Goal: Task Accomplishment & Management: Complete application form

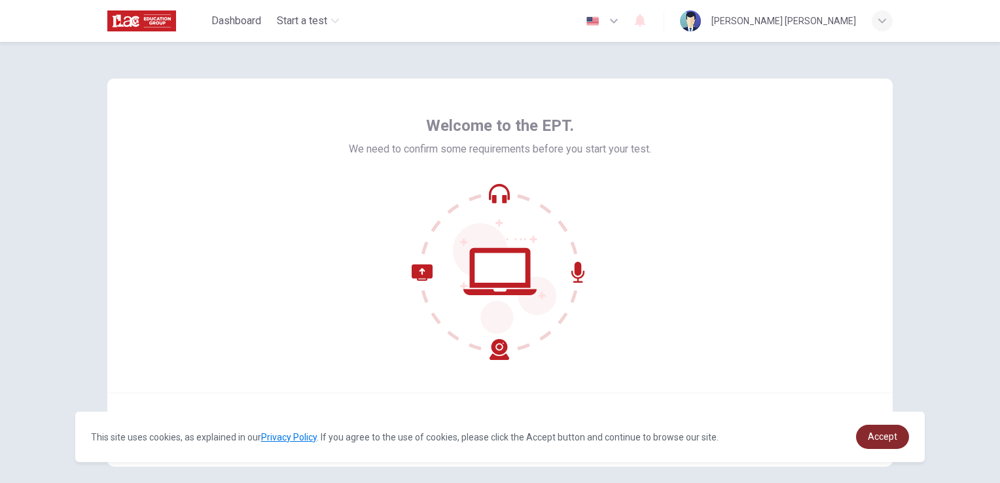
click at [877, 439] on span "Accept" at bounding box center [882, 436] width 29 height 10
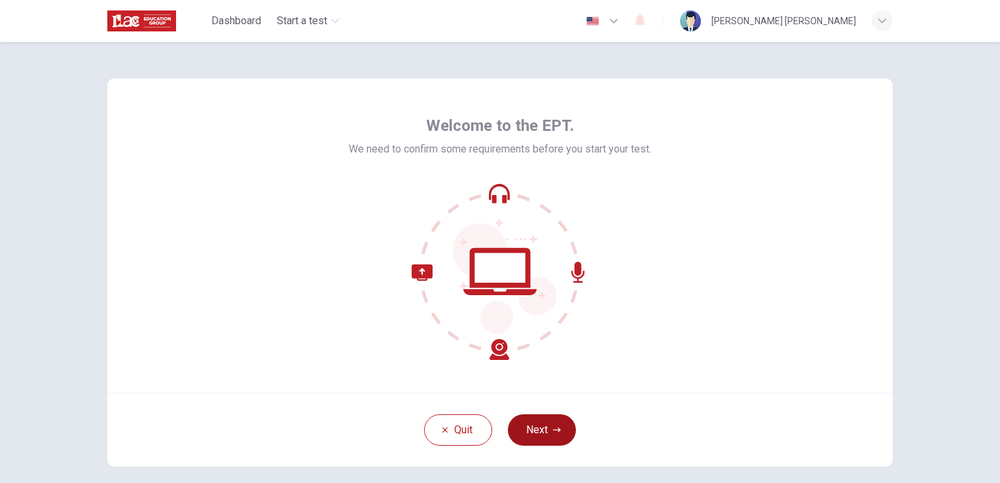
click at [560, 428] on button "Next" at bounding box center [542, 429] width 68 height 31
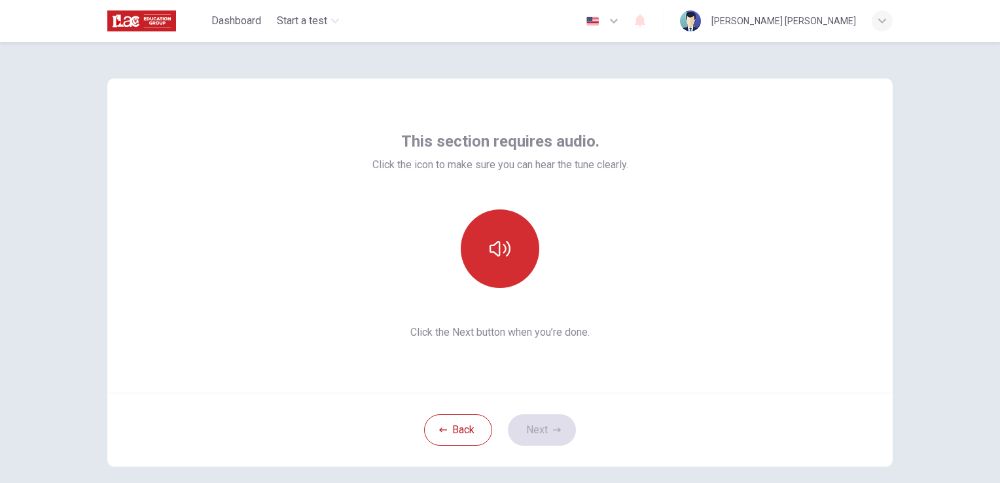
click at [490, 250] on icon "button" at bounding box center [500, 248] width 21 height 21
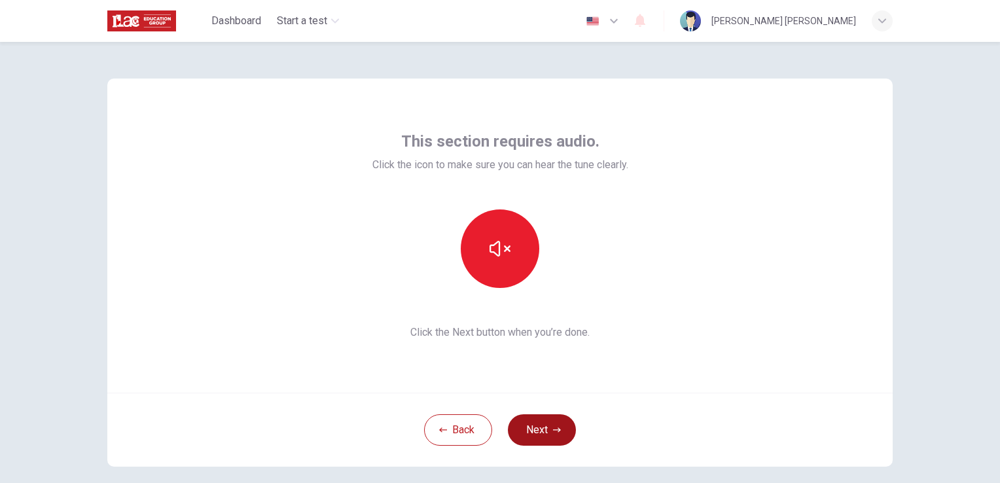
click at [545, 433] on button "Next" at bounding box center [542, 429] width 68 height 31
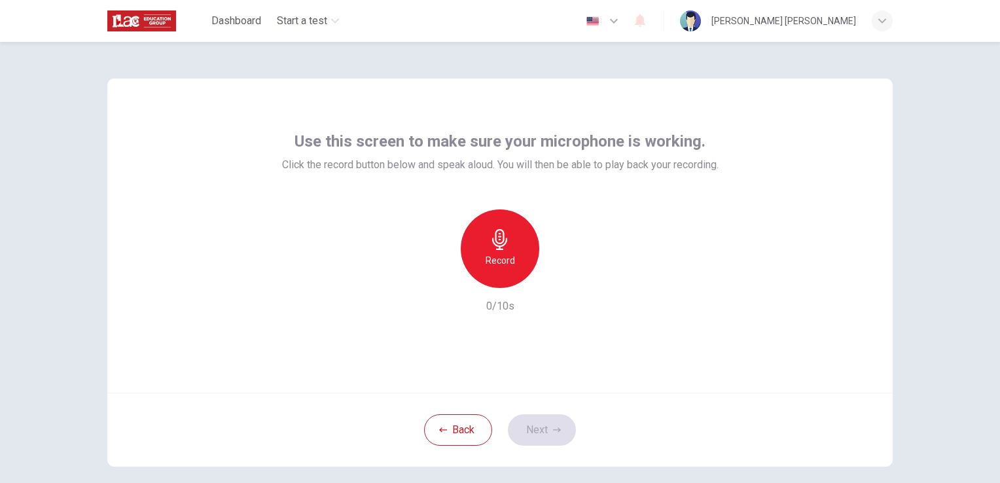
click at [490, 235] on icon "button" at bounding box center [500, 239] width 21 height 21
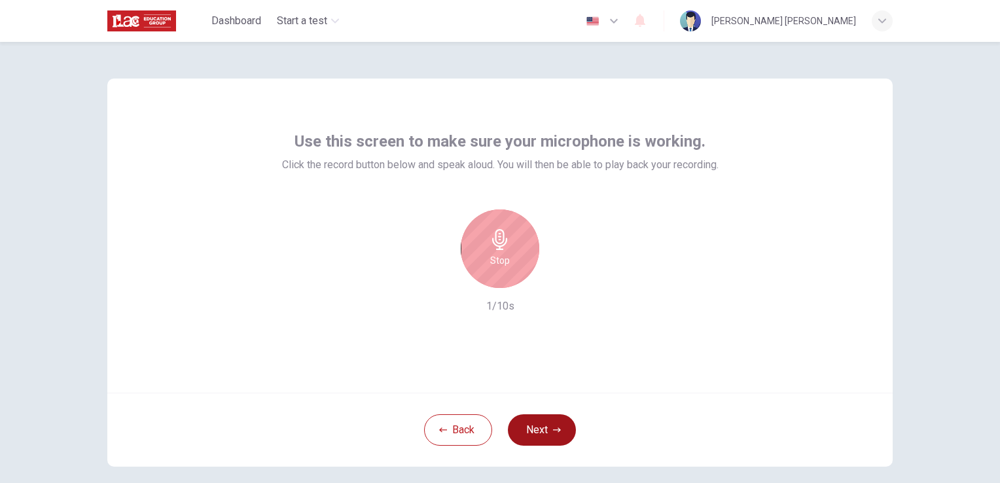
click at [537, 427] on button "Next" at bounding box center [542, 429] width 68 height 31
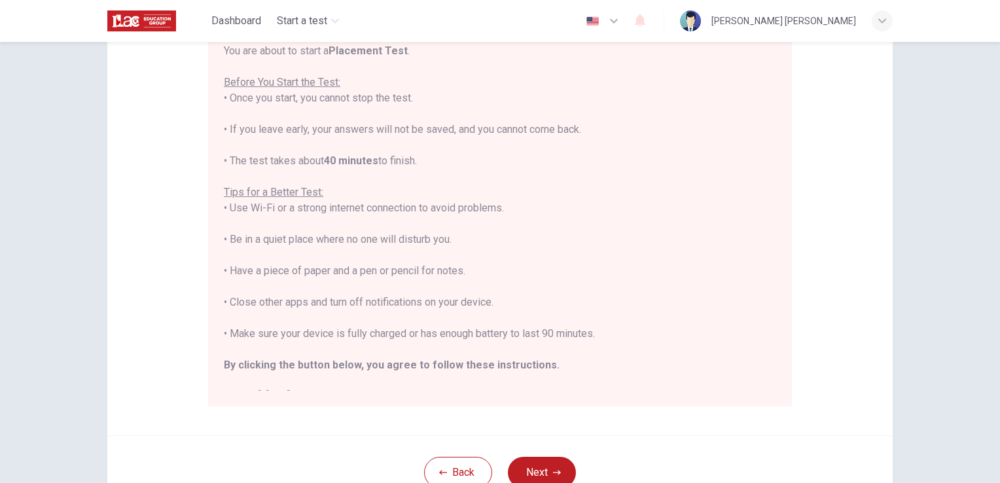
scroll to position [154, 0]
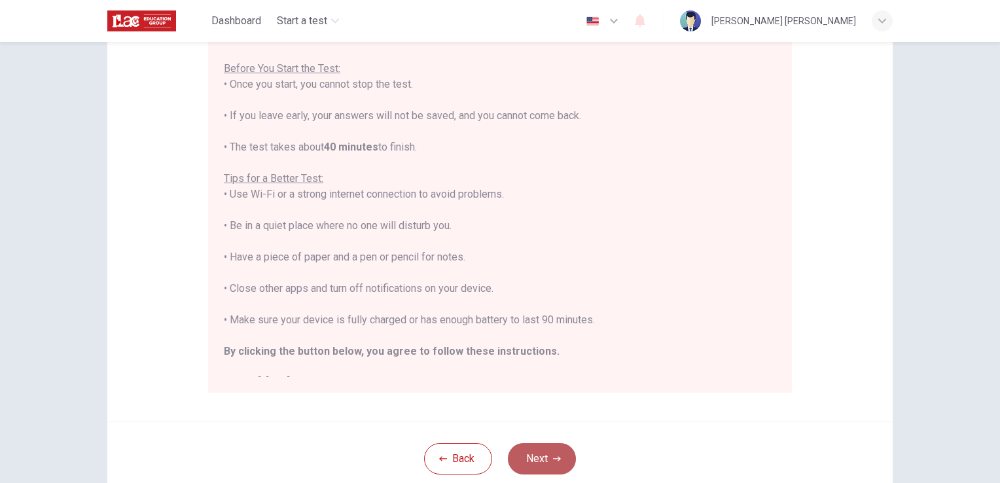
click at [537, 460] on button "Next" at bounding box center [542, 458] width 68 height 31
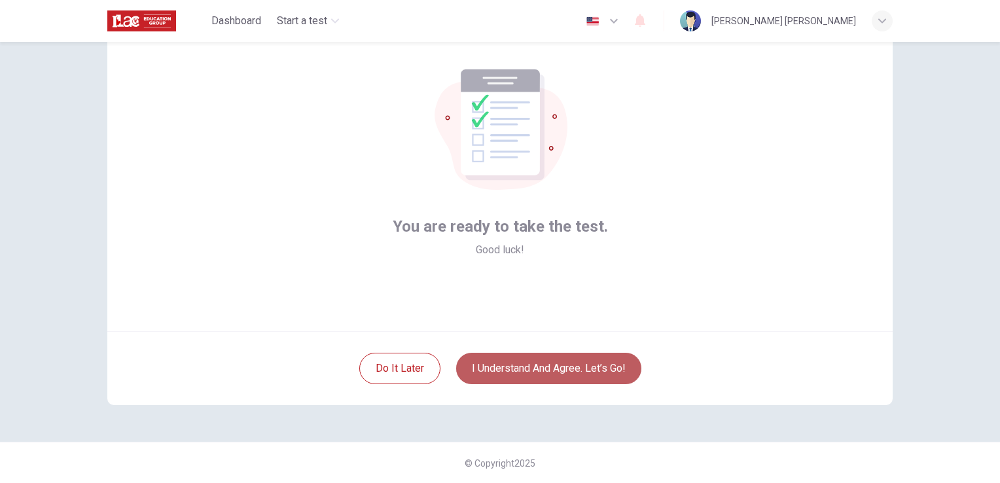
click at [562, 374] on button "I understand and agree. Let’s go!" at bounding box center [548, 368] width 185 height 31
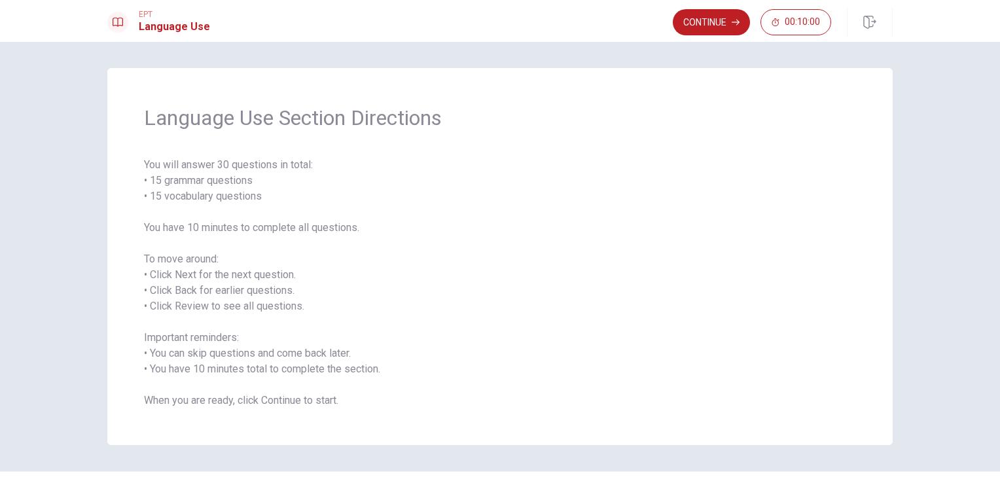
click at [340, 390] on span "You will answer 30 questions in total: • 15 grammar questions • 15 vocabulary q…" at bounding box center [500, 282] width 712 height 251
click at [689, 26] on button "Continue" at bounding box center [711, 22] width 77 height 26
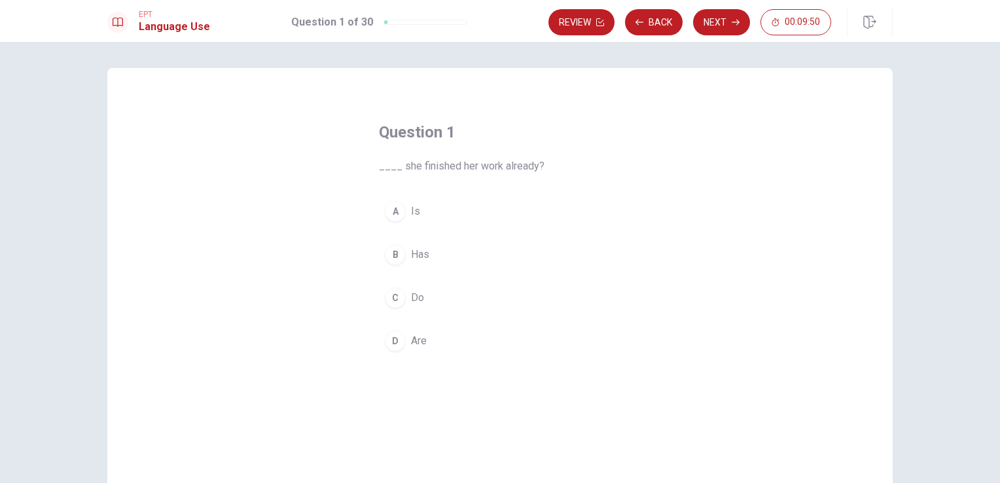
click at [393, 212] on div "A" at bounding box center [395, 211] width 21 height 21
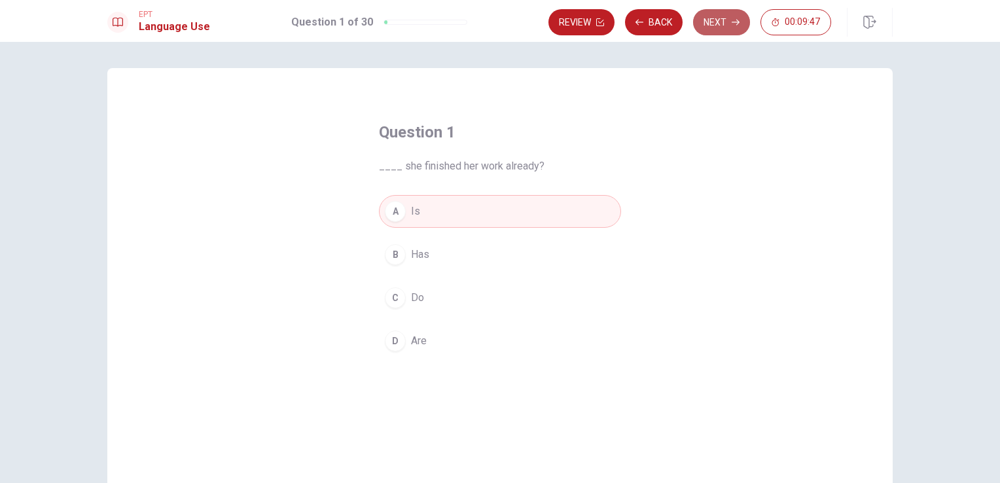
click at [729, 24] on button "Next" at bounding box center [721, 22] width 57 height 26
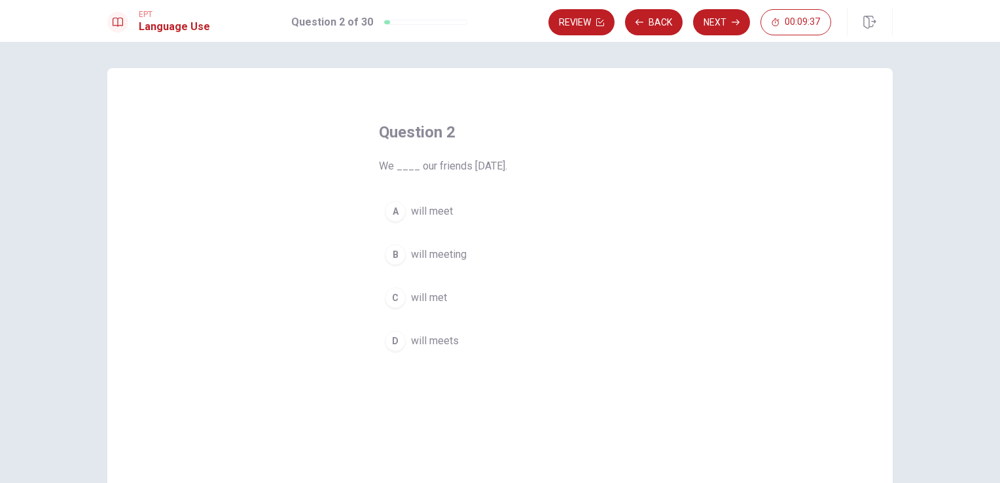
click at [400, 208] on div "A" at bounding box center [395, 211] width 21 height 21
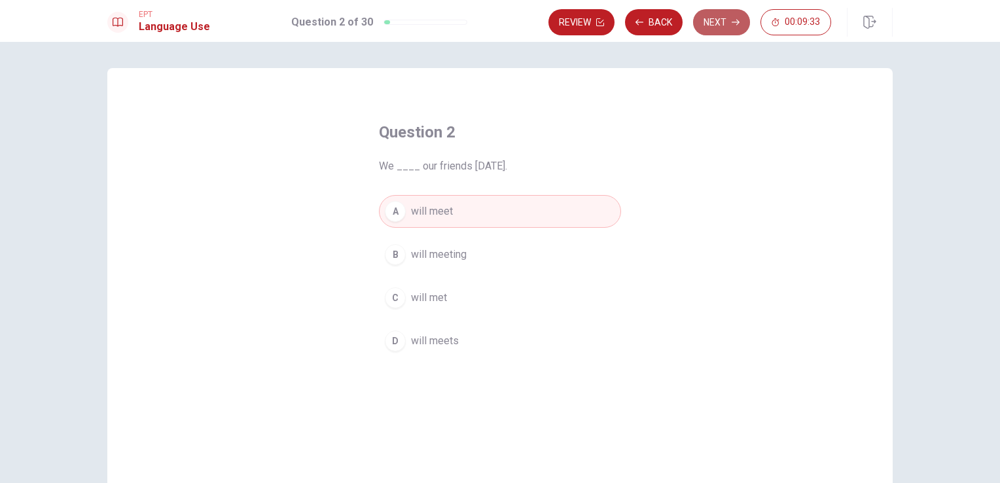
click at [727, 23] on button "Next" at bounding box center [721, 22] width 57 height 26
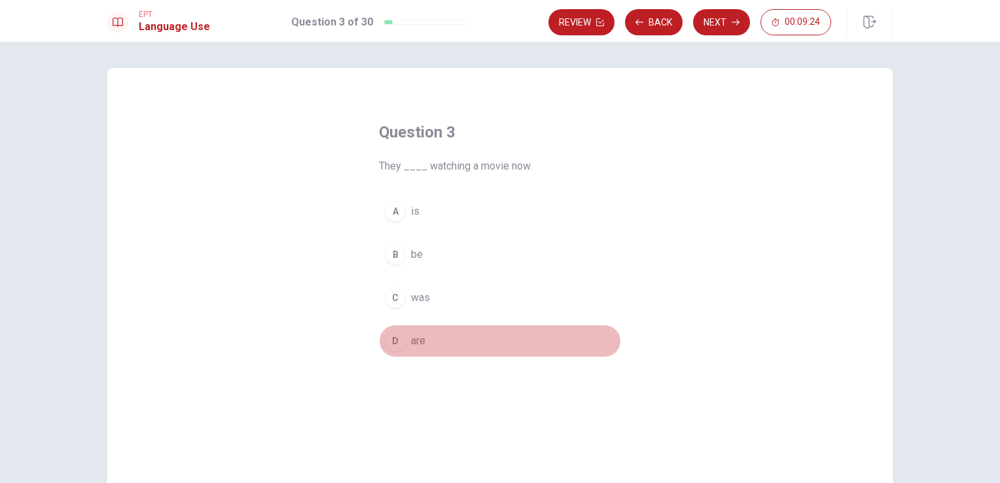
click at [415, 344] on span "are" at bounding box center [418, 341] width 14 height 16
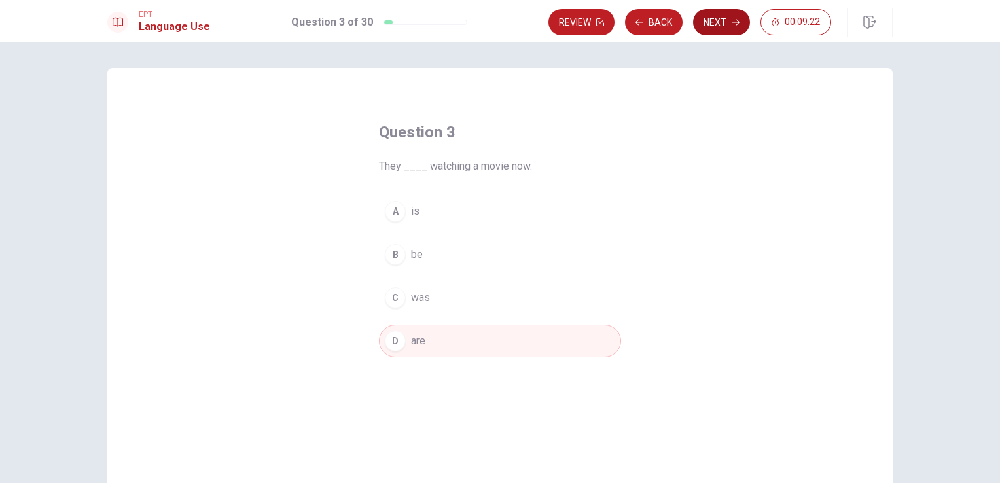
click at [720, 29] on button "Next" at bounding box center [721, 22] width 57 height 26
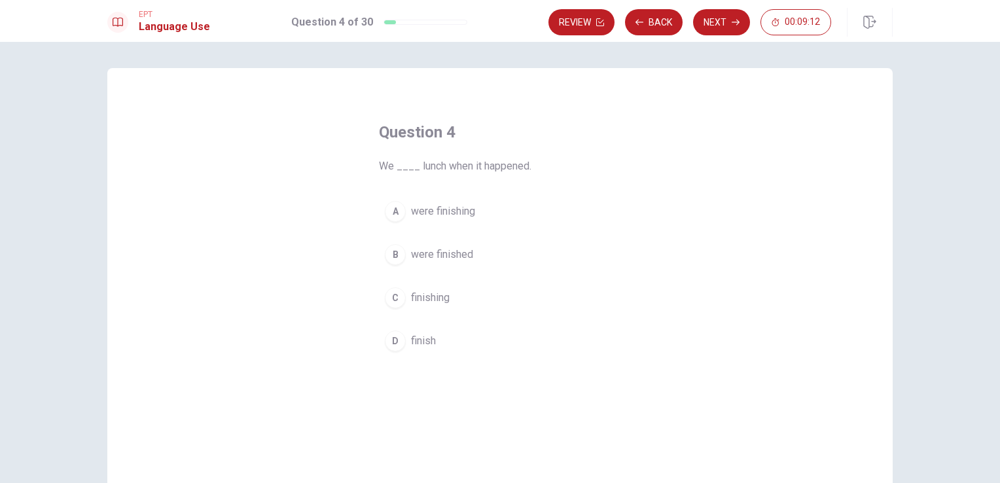
click at [426, 341] on span "finish" at bounding box center [423, 341] width 25 height 16
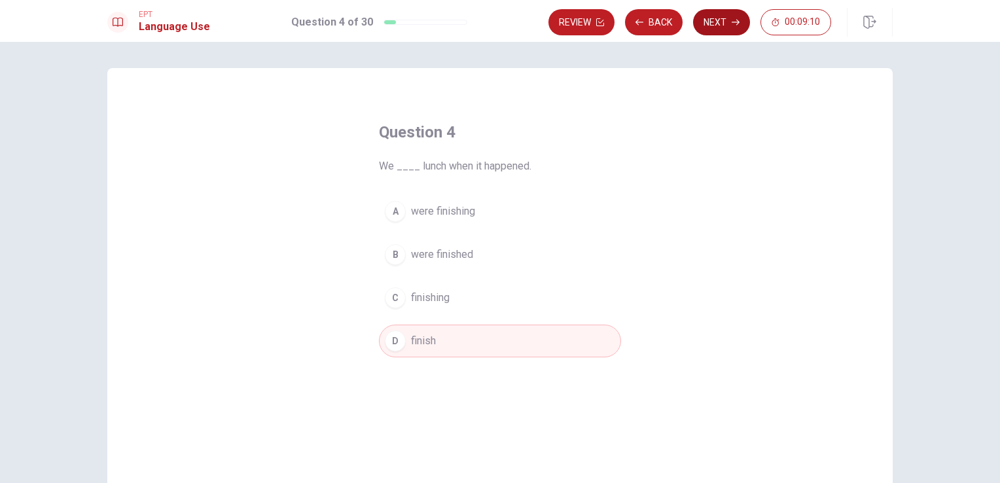
click at [719, 25] on button "Next" at bounding box center [721, 22] width 57 height 26
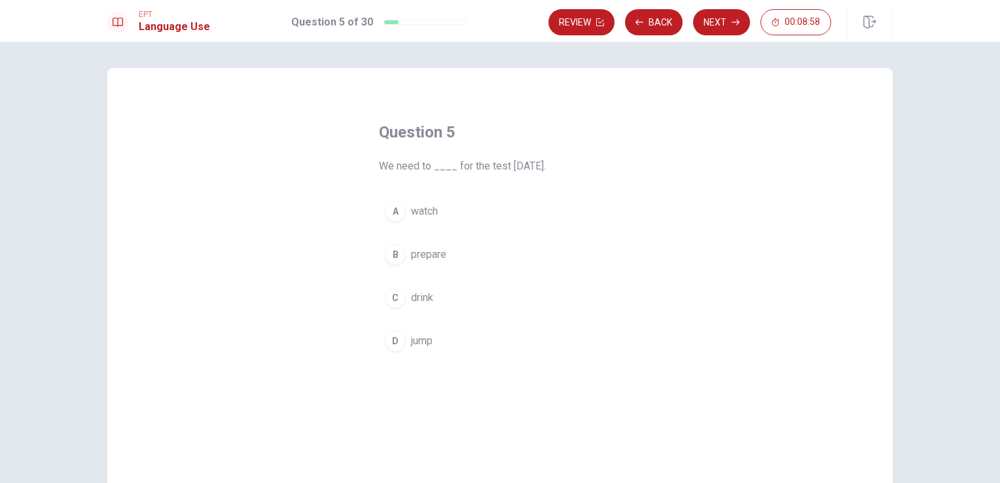
click at [430, 249] on span "prepare" at bounding box center [428, 255] width 35 height 16
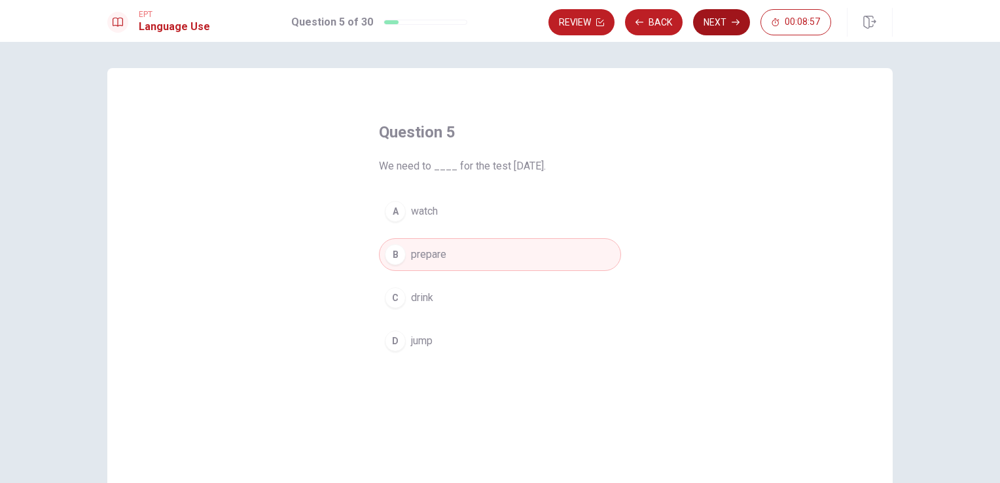
click at [733, 20] on icon "button" at bounding box center [736, 22] width 8 height 8
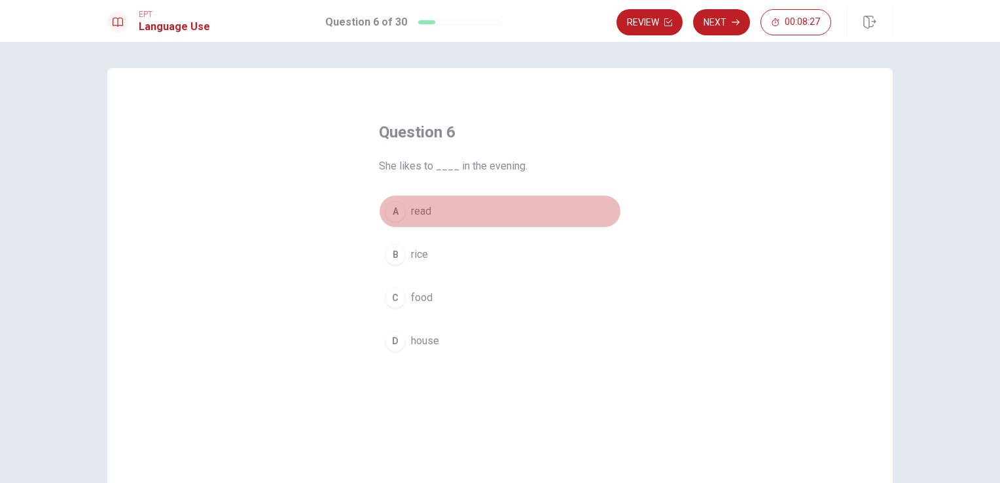
click at [420, 213] on span "read" at bounding box center [421, 212] width 20 height 16
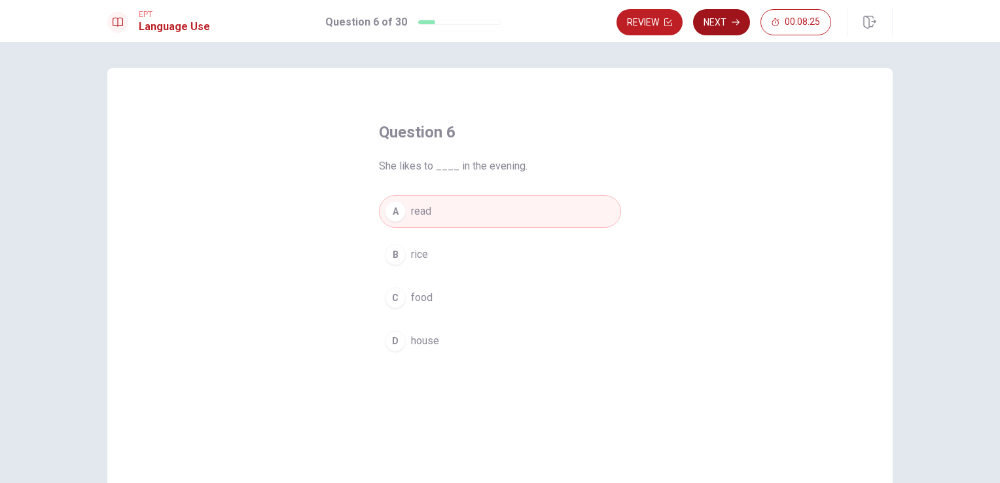
click at [735, 17] on button "Next" at bounding box center [721, 22] width 57 height 26
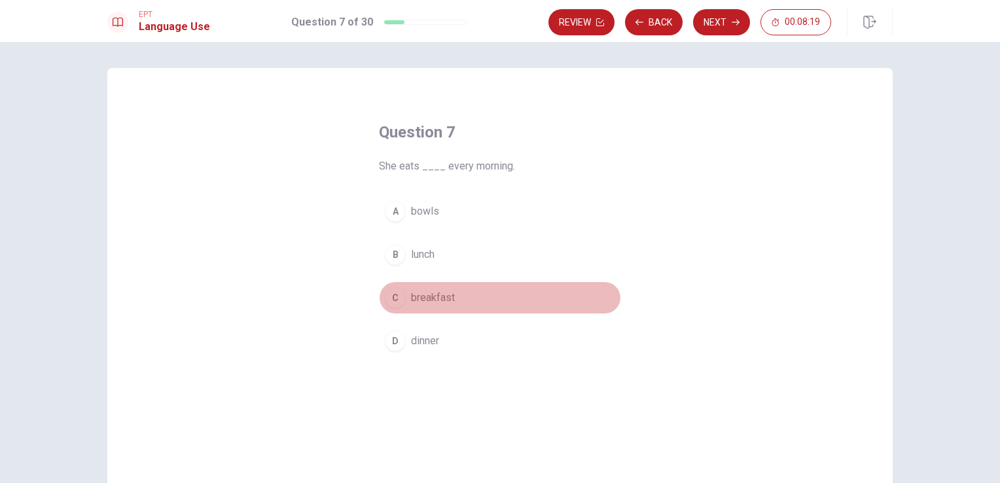
click at [430, 295] on span "breakfast" at bounding box center [433, 298] width 44 height 16
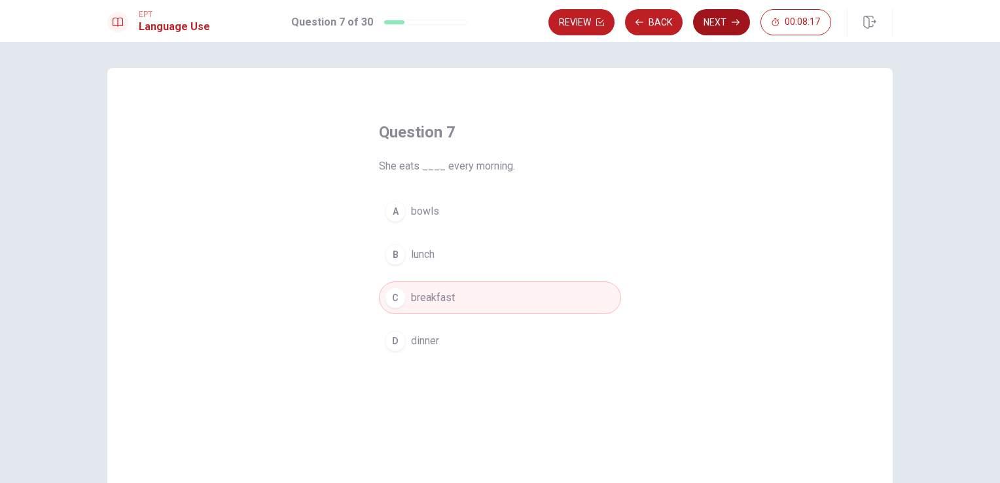
click at [723, 30] on button "Next" at bounding box center [721, 22] width 57 height 26
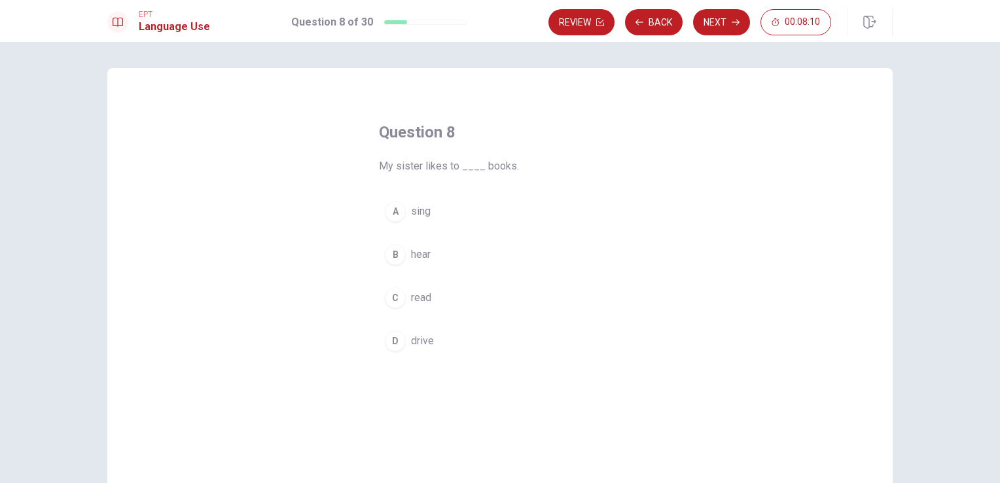
click at [418, 302] on span "read" at bounding box center [421, 298] width 20 height 16
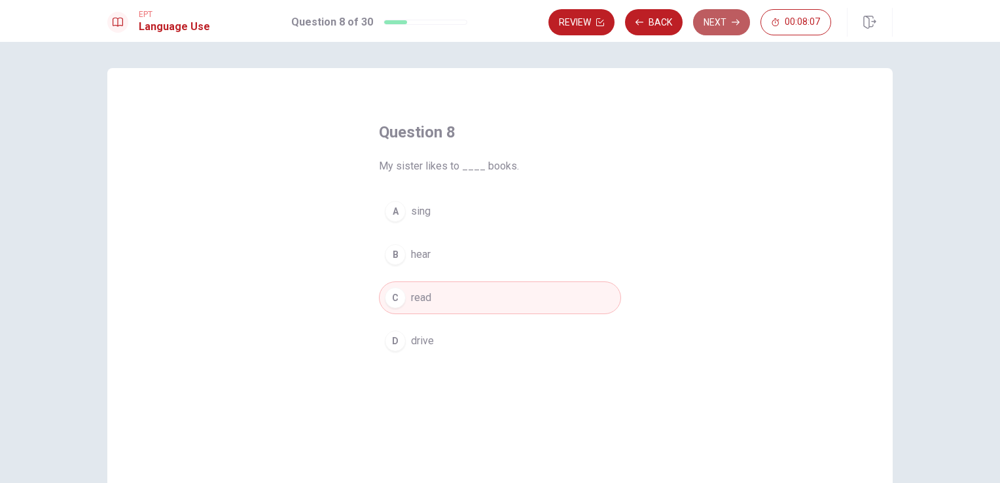
click at [736, 20] on icon "button" at bounding box center [736, 22] width 8 height 8
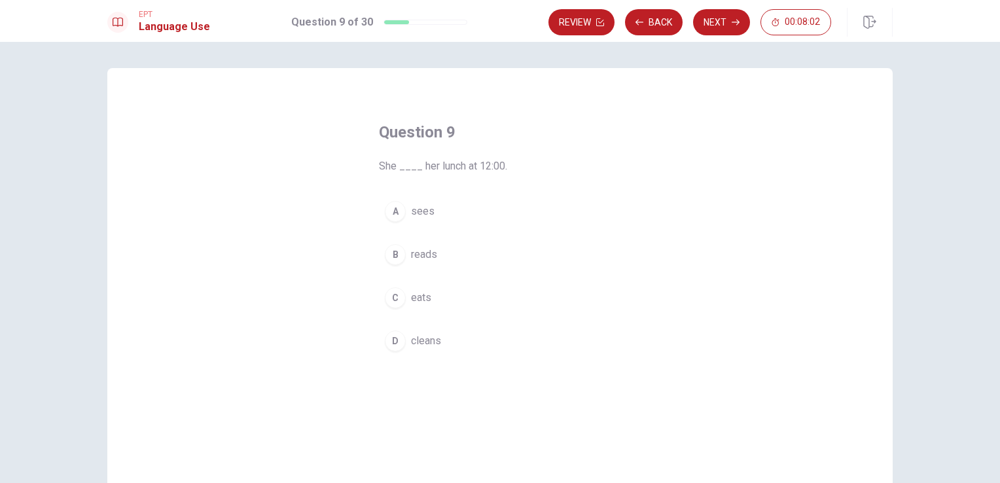
click at [414, 305] on button "C eats" at bounding box center [500, 298] width 242 height 33
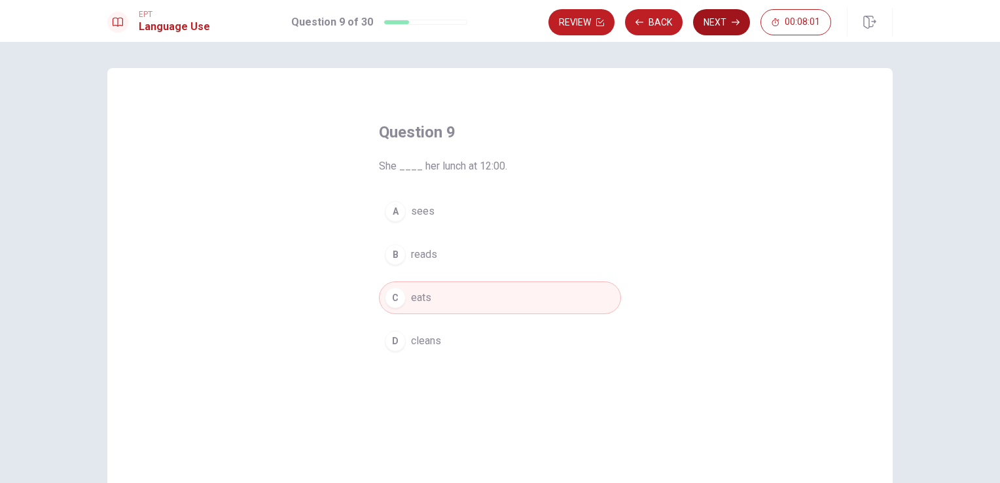
click at [718, 27] on button "Next" at bounding box center [721, 22] width 57 height 26
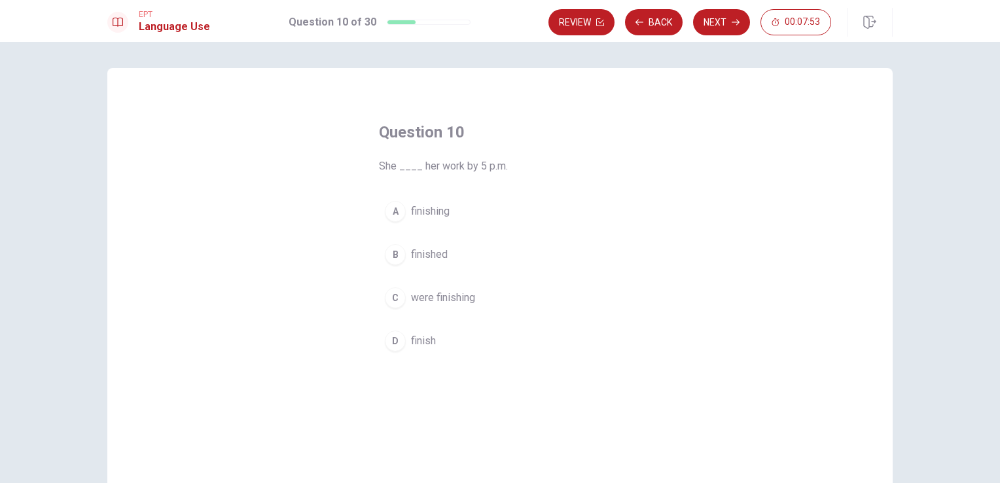
click at [425, 340] on span "finish" at bounding box center [423, 341] width 25 height 16
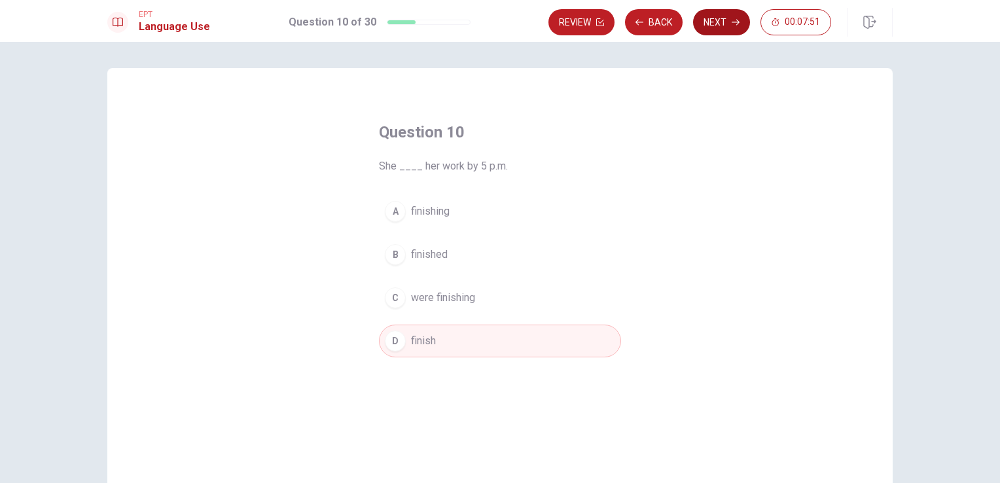
click at [731, 25] on button "Next" at bounding box center [721, 22] width 57 height 26
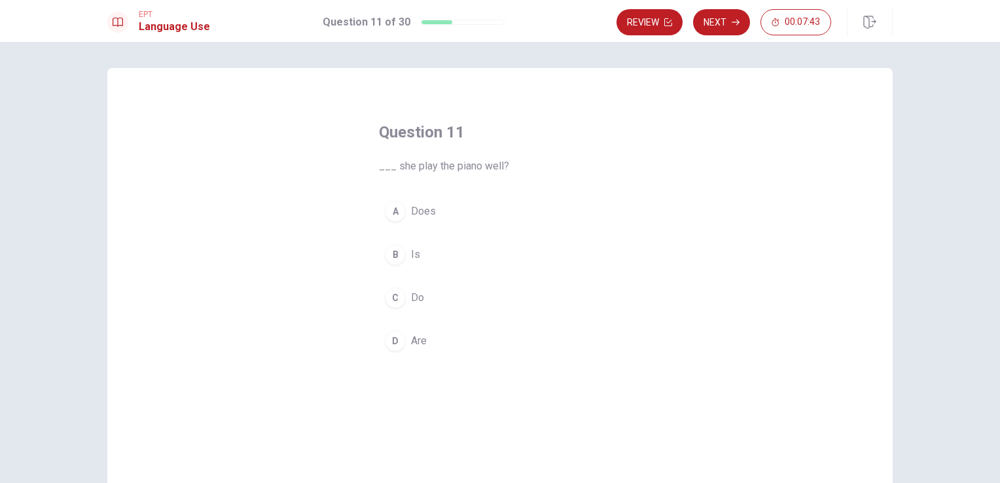
click at [420, 250] on button "B Is" at bounding box center [500, 254] width 242 height 33
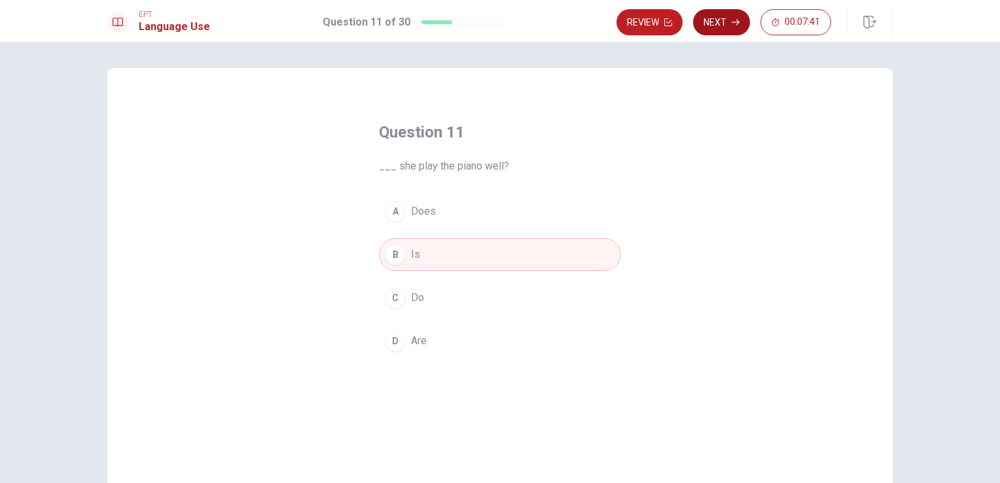
click at [733, 22] on icon "button" at bounding box center [736, 22] width 8 height 8
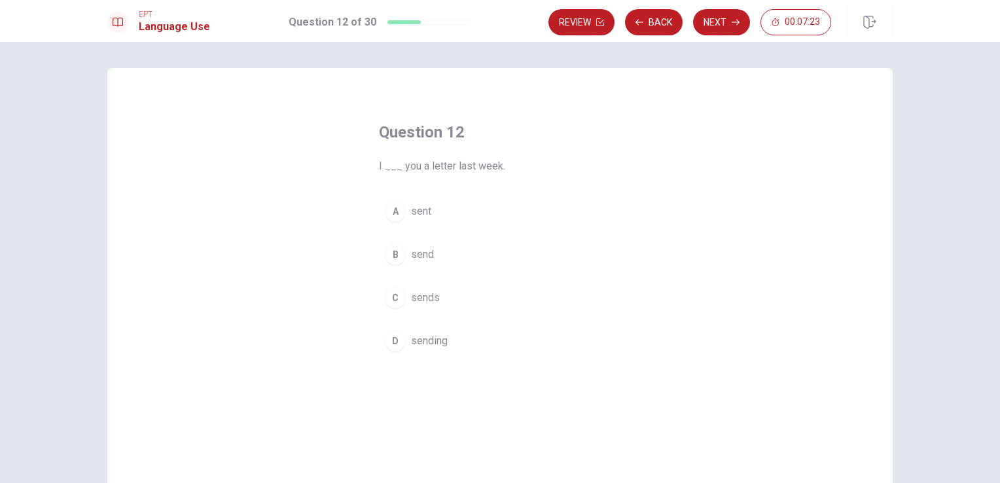
click at [423, 255] on span "send" at bounding box center [422, 255] width 23 height 16
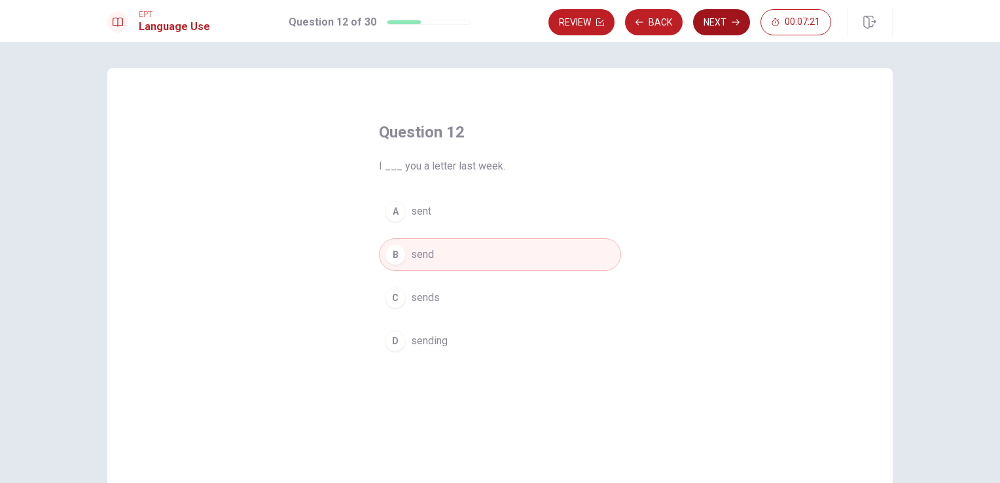
click at [712, 20] on button "Next" at bounding box center [721, 22] width 57 height 26
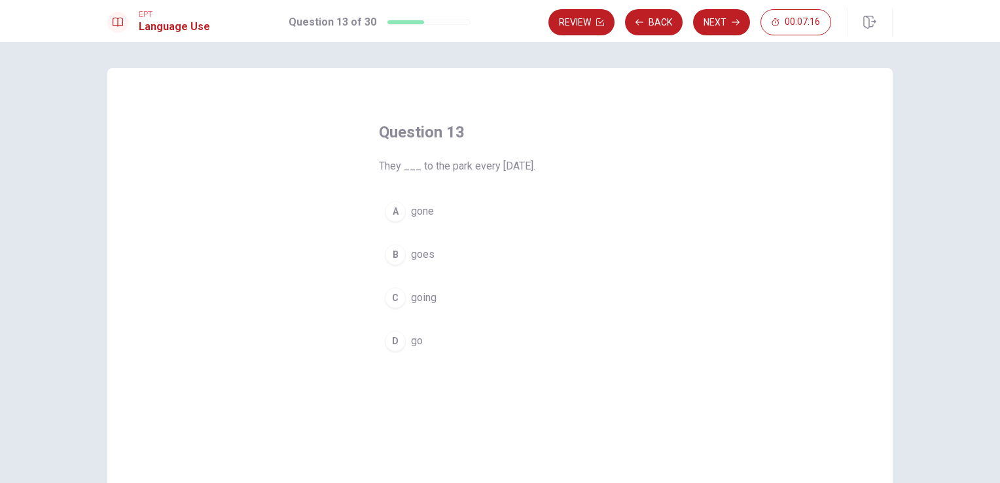
click at [429, 300] on span "going" at bounding box center [424, 298] width 26 height 16
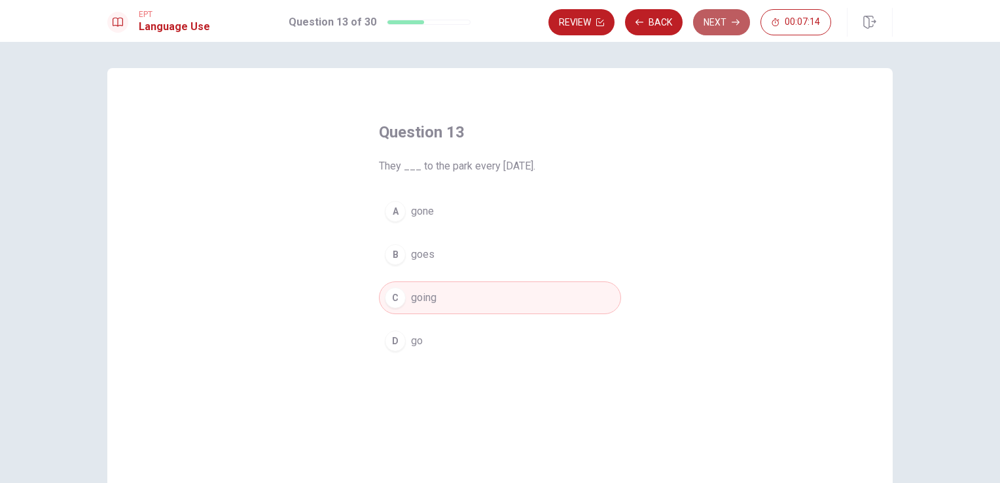
click at [736, 25] on icon "button" at bounding box center [736, 22] width 8 height 8
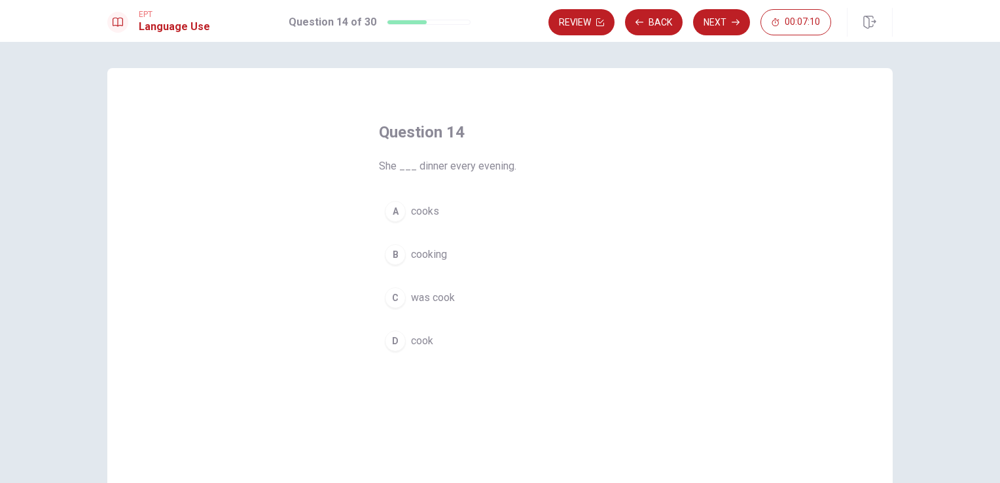
click at [414, 349] on button "[PERSON_NAME]" at bounding box center [500, 341] width 242 height 33
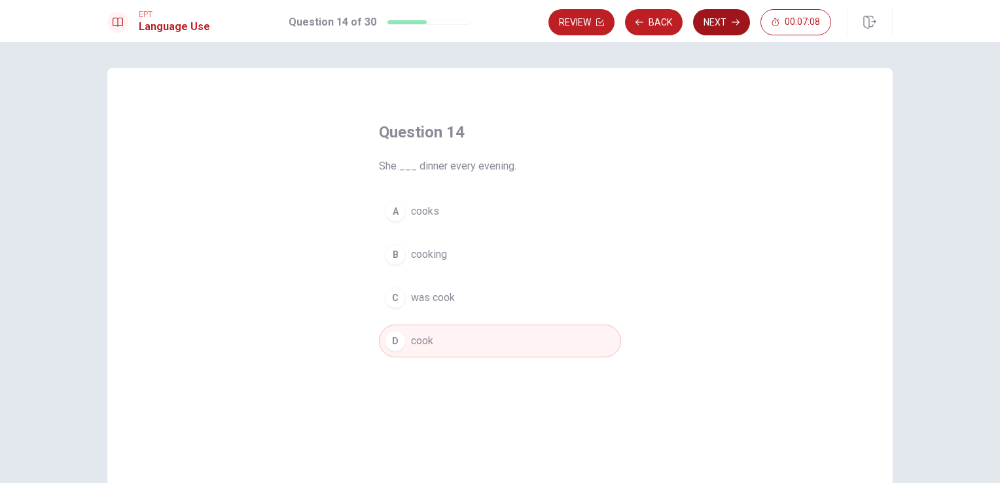
click at [714, 25] on button "Next" at bounding box center [721, 22] width 57 height 26
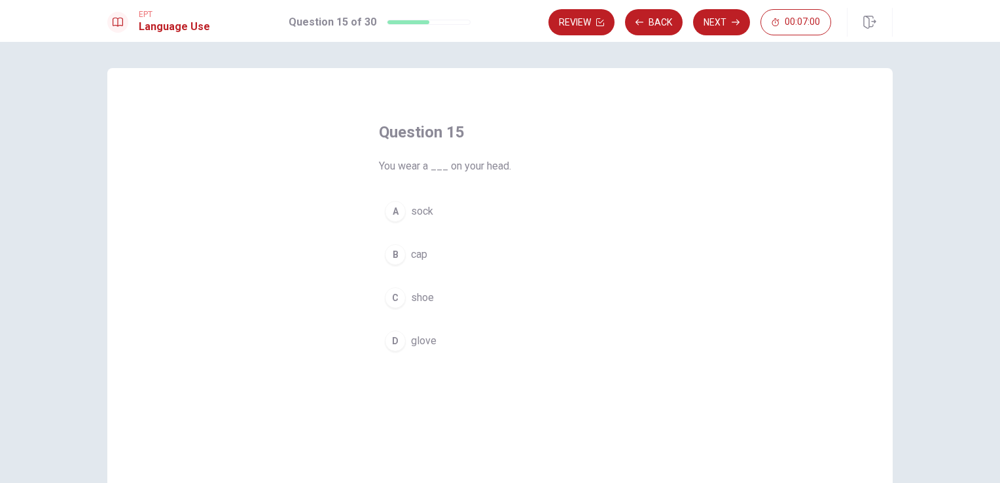
click at [411, 259] on span "cap" at bounding box center [419, 255] width 16 height 16
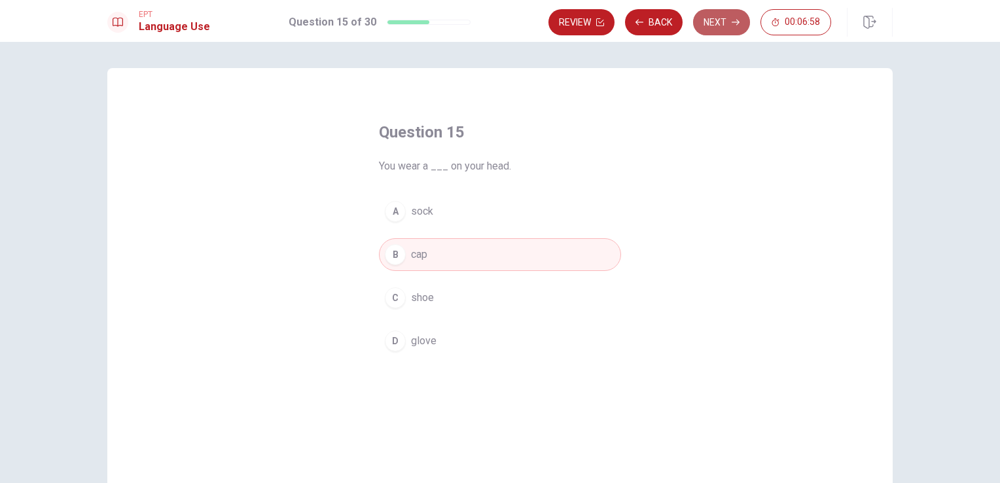
click at [727, 21] on button "Next" at bounding box center [721, 22] width 57 height 26
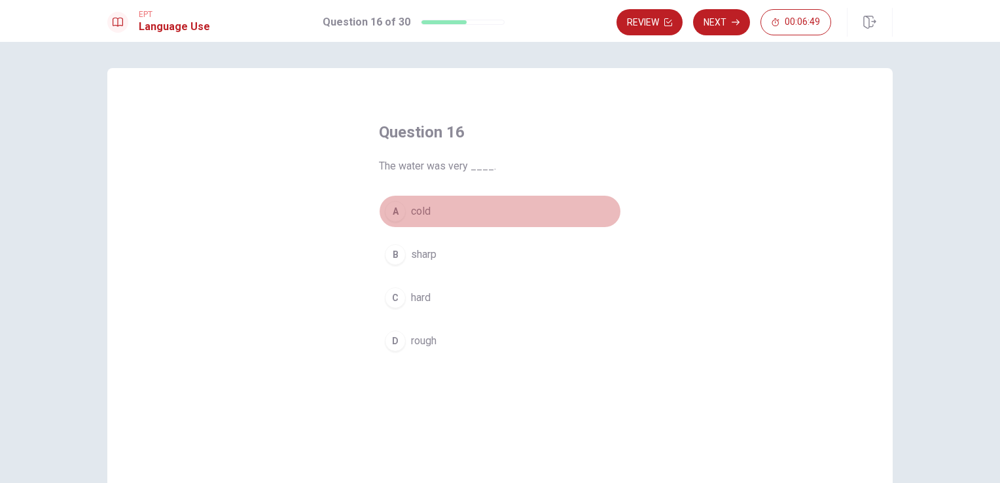
click at [420, 212] on span "cold" at bounding box center [421, 212] width 20 height 16
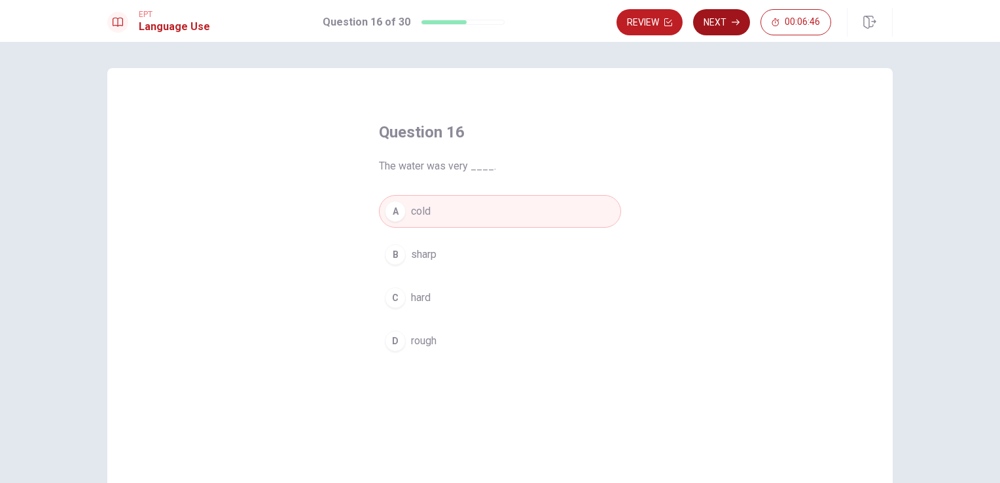
click at [738, 24] on icon "button" at bounding box center [736, 22] width 8 height 8
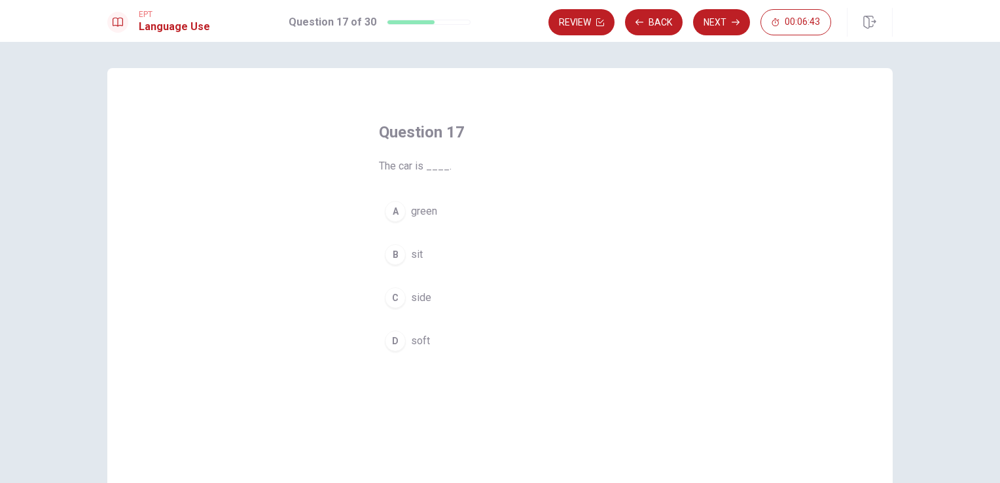
click at [427, 213] on span "green" at bounding box center [424, 212] width 26 height 16
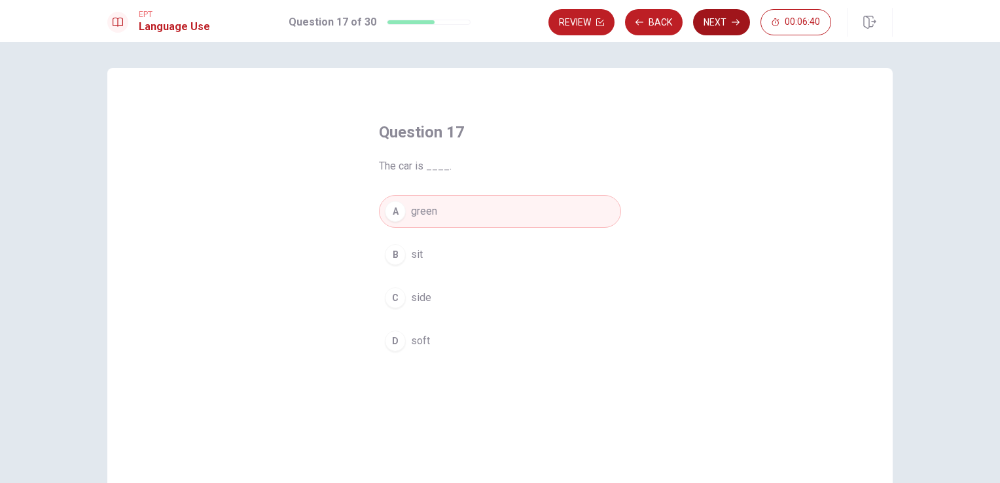
click at [721, 24] on button "Next" at bounding box center [721, 22] width 57 height 26
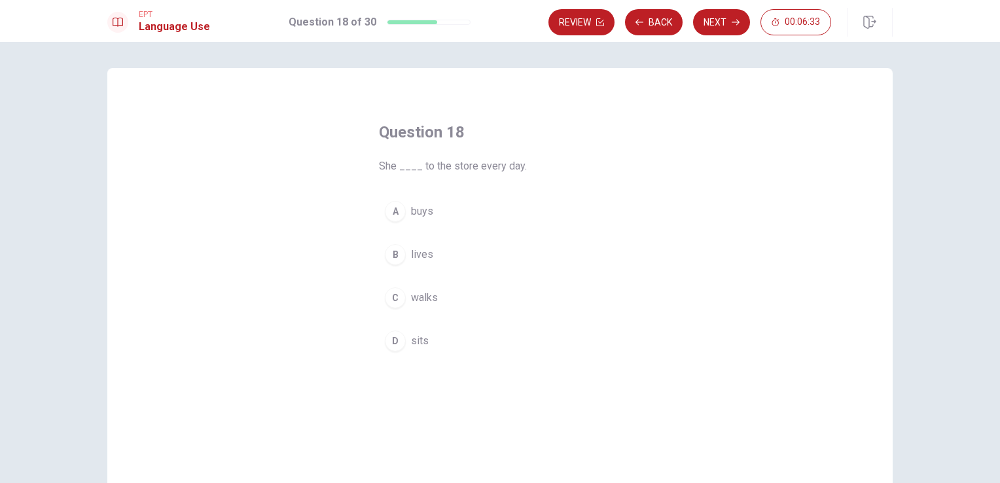
click at [424, 214] on span "buys" at bounding box center [422, 212] width 22 height 16
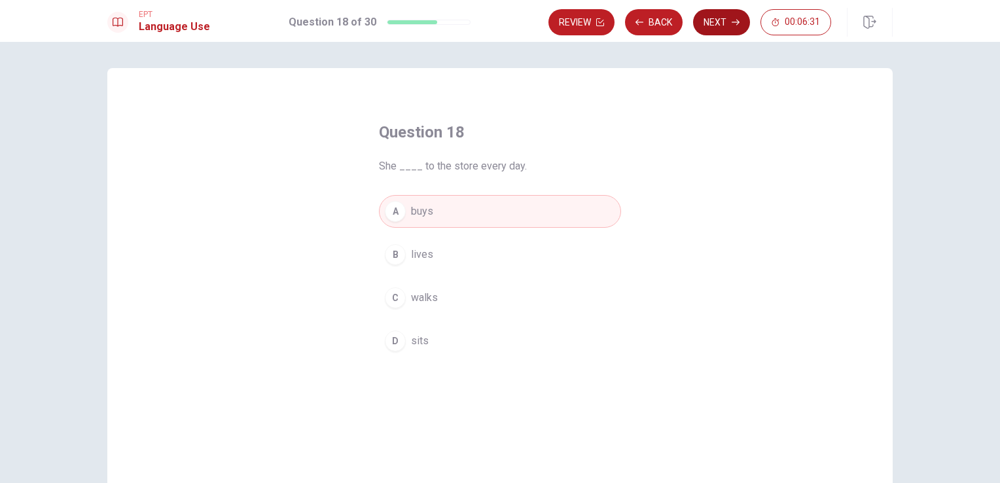
click at [723, 30] on button "Next" at bounding box center [721, 22] width 57 height 26
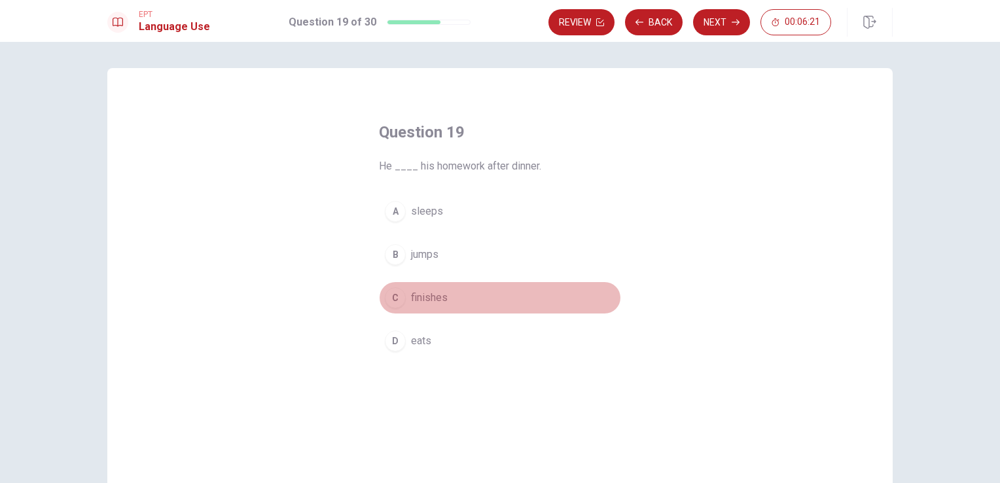
click at [432, 301] on span "finishes" at bounding box center [429, 298] width 37 height 16
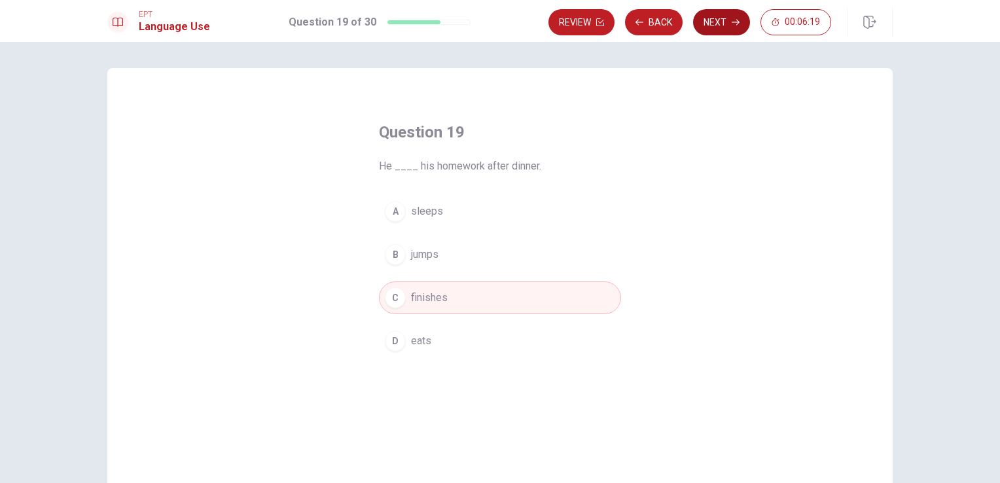
click at [712, 21] on button "Next" at bounding box center [721, 22] width 57 height 26
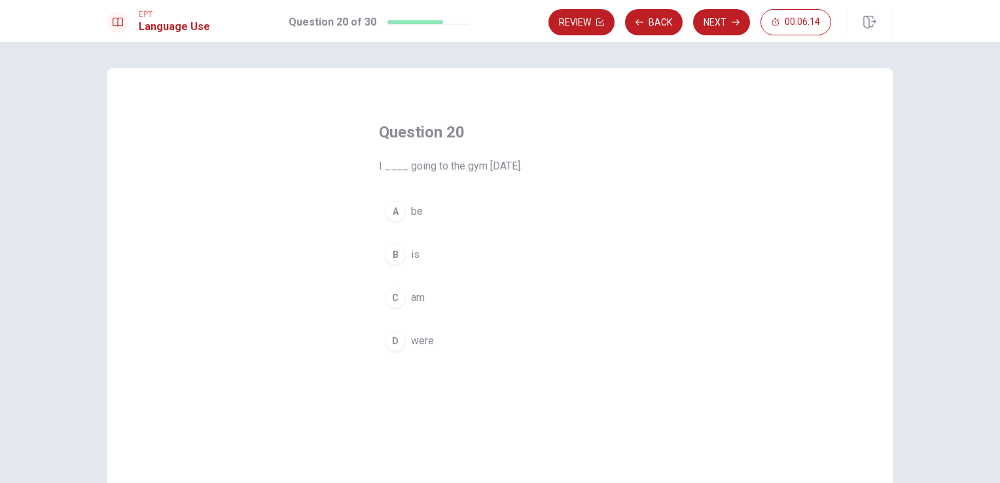
click at [410, 308] on button "C am" at bounding box center [500, 298] width 242 height 33
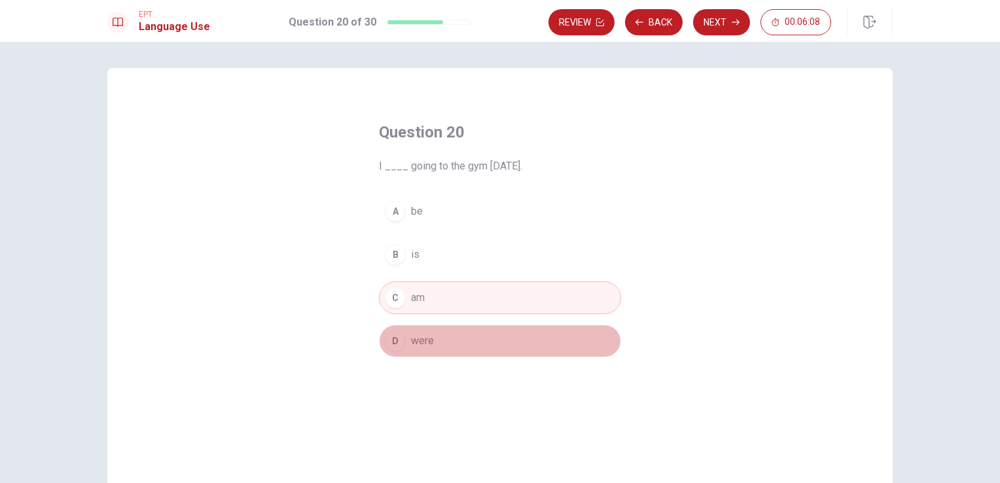
click at [412, 349] on button "D were" at bounding box center [500, 341] width 242 height 33
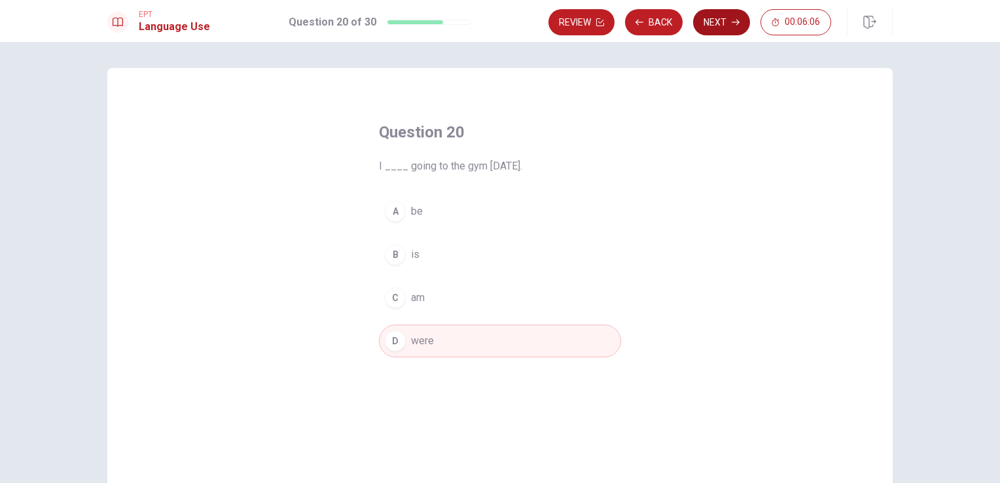
click at [713, 27] on button "Next" at bounding box center [721, 22] width 57 height 26
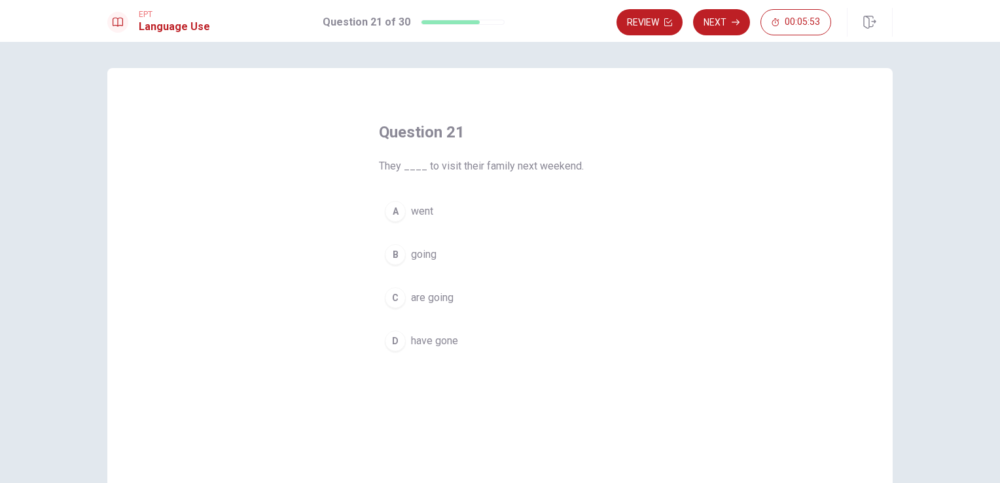
click at [431, 299] on span "are going" at bounding box center [432, 298] width 43 height 16
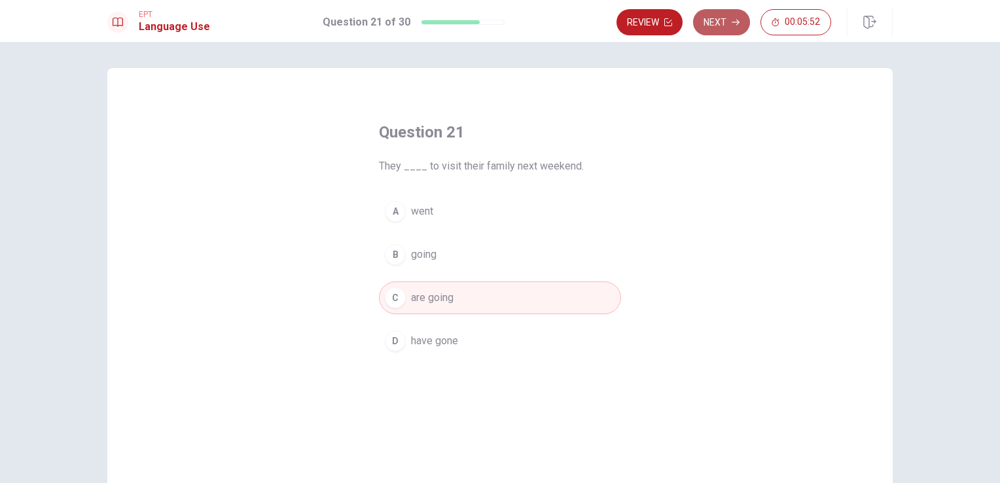
click at [730, 18] on button "Next" at bounding box center [721, 22] width 57 height 26
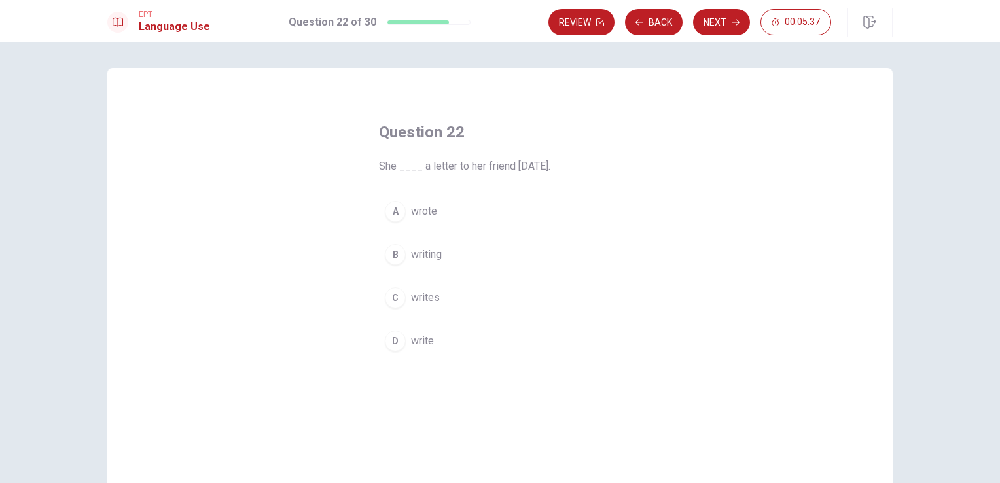
click at [425, 340] on span "write" at bounding box center [422, 341] width 23 height 16
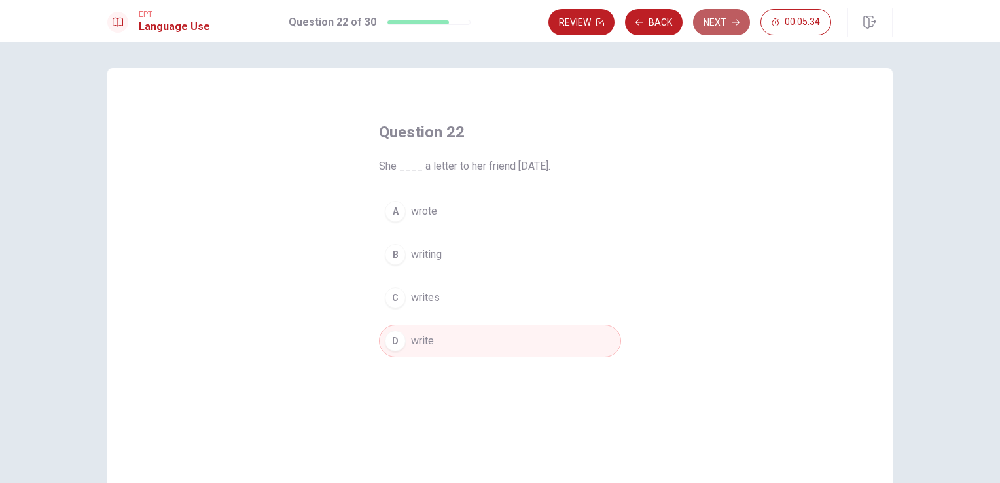
click at [718, 22] on button "Next" at bounding box center [721, 22] width 57 height 26
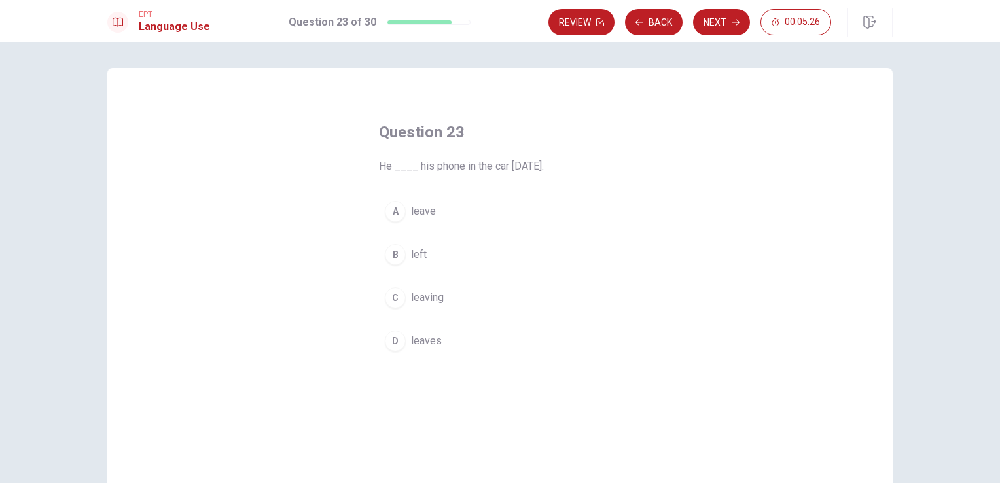
click at [427, 342] on span "leaves" at bounding box center [426, 341] width 31 height 16
click at [419, 213] on span "leave" at bounding box center [423, 212] width 25 height 16
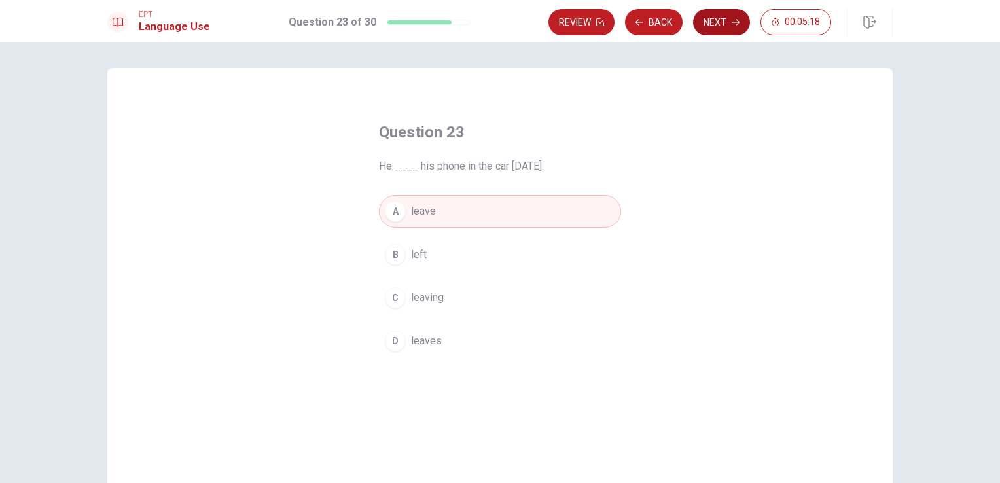
click at [710, 18] on button "Next" at bounding box center [721, 22] width 57 height 26
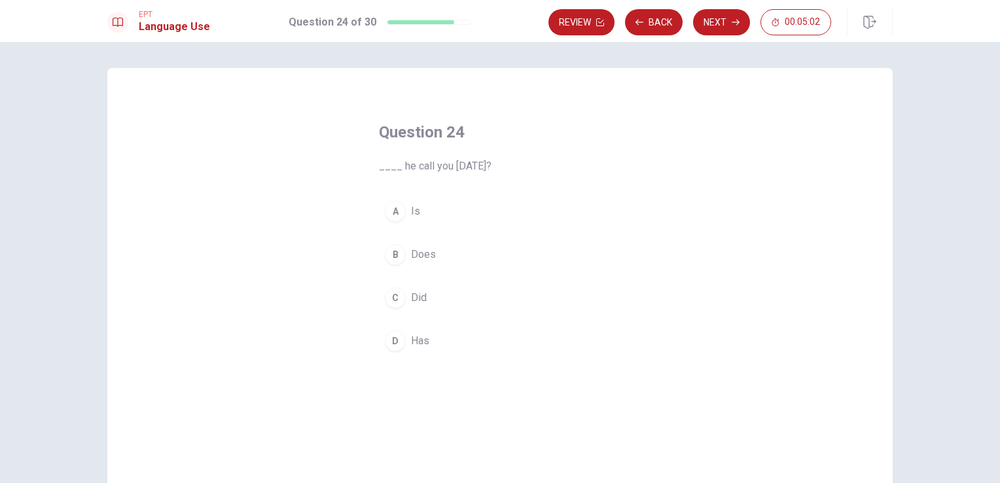
click at [414, 220] on button "A Is" at bounding box center [500, 211] width 242 height 33
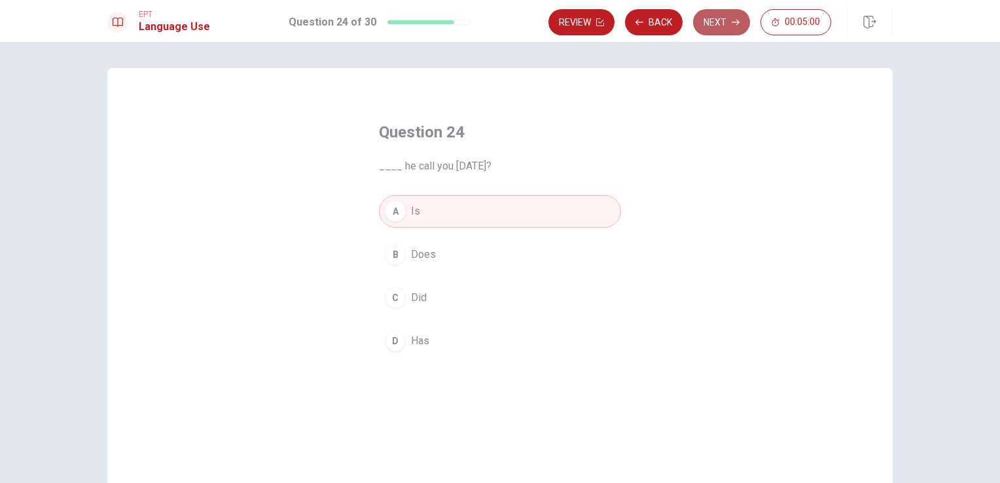
click at [733, 26] on icon "button" at bounding box center [736, 22] width 8 height 8
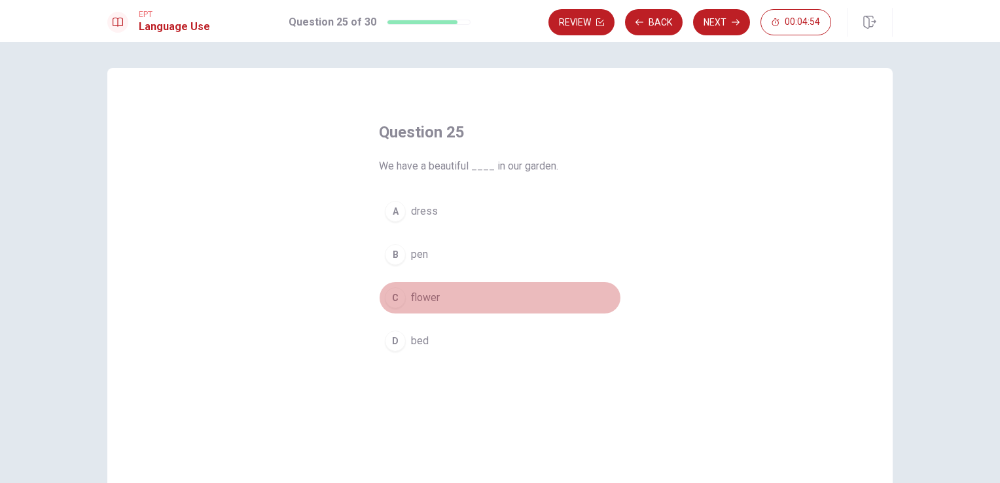
click at [435, 304] on span "flower" at bounding box center [425, 298] width 29 height 16
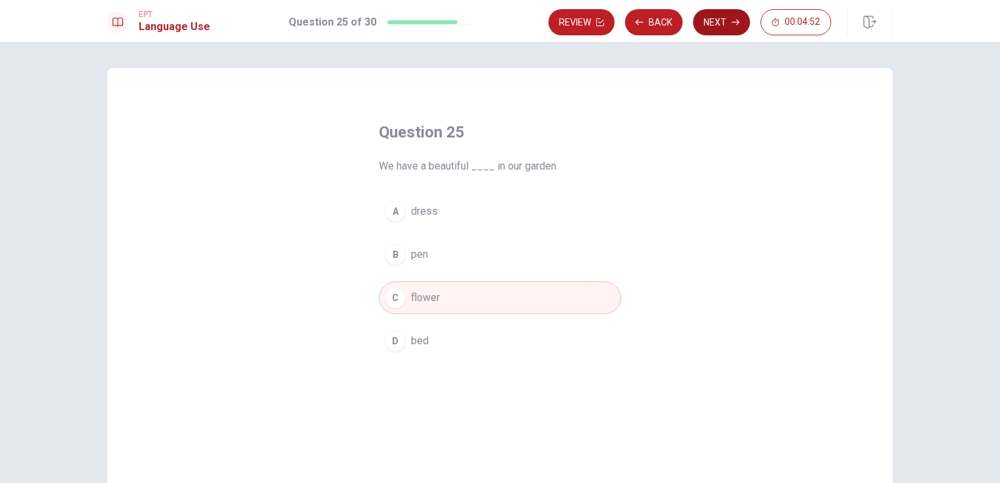
click at [722, 22] on button "Next" at bounding box center [721, 22] width 57 height 26
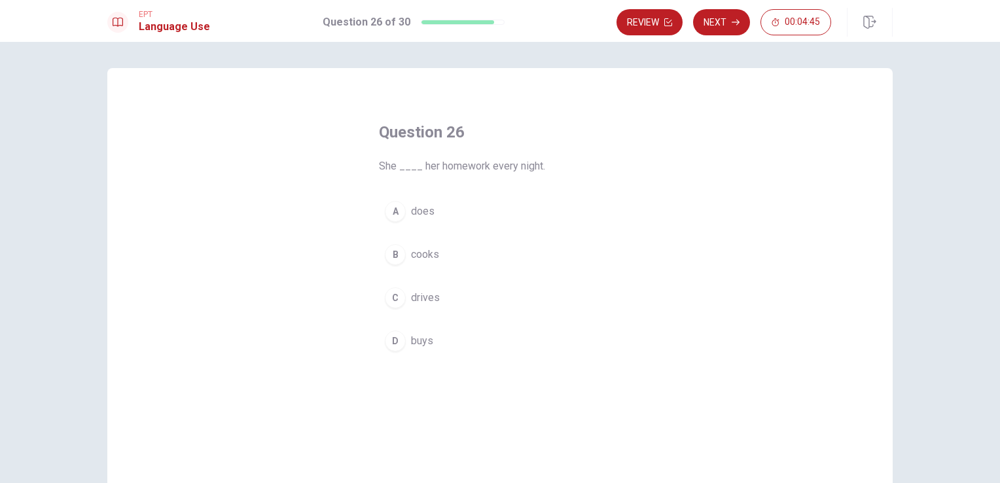
click at [429, 214] on span "does" at bounding box center [423, 212] width 24 height 16
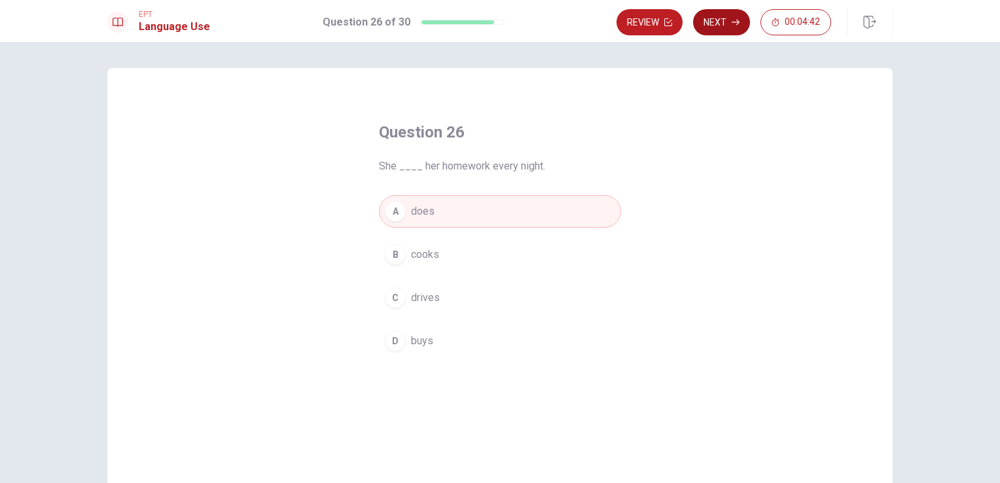
click at [720, 20] on button "Next" at bounding box center [721, 22] width 57 height 26
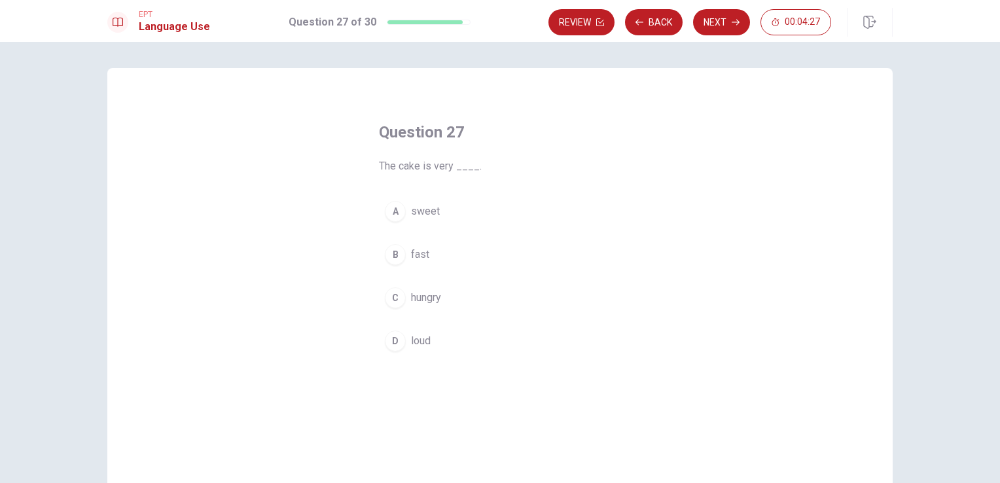
click at [429, 216] on span "sweet" at bounding box center [425, 212] width 29 height 16
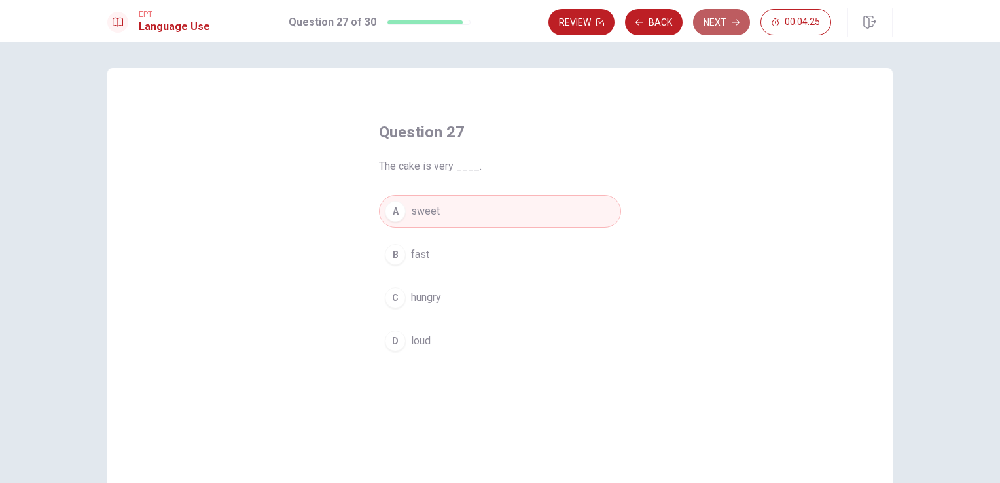
click at [726, 25] on button "Next" at bounding box center [721, 22] width 57 height 26
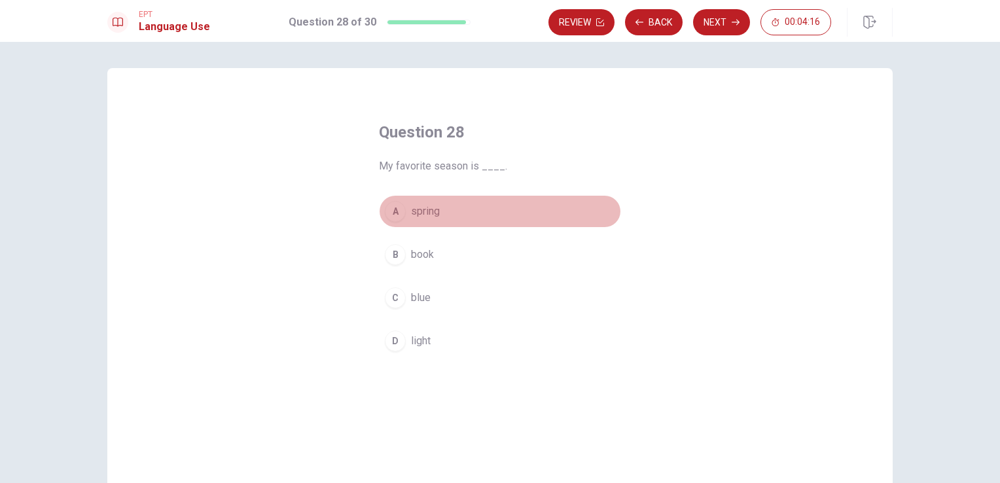
click at [427, 212] on span "spring" at bounding box center [425, 212] width 29 height 16
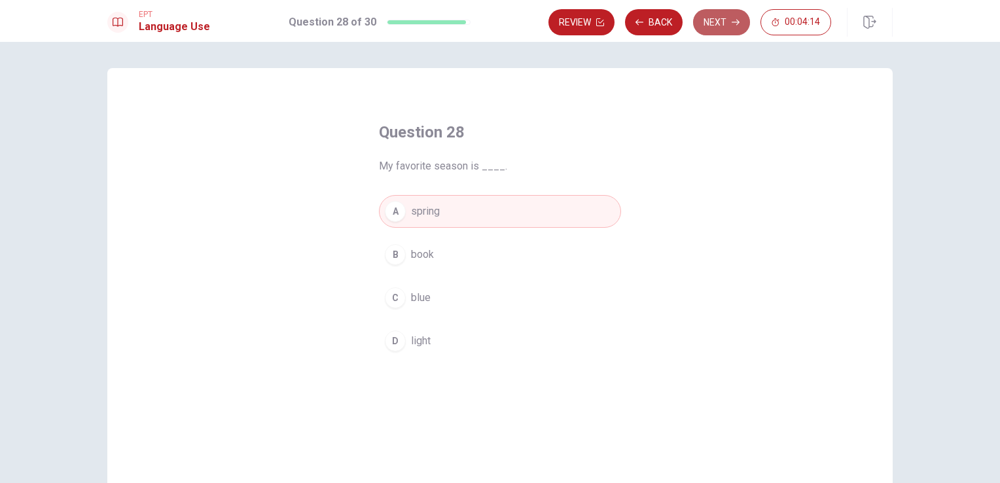
click at [722, 18] on button "Next" at bounding box center [721, 22] width 57 height 26
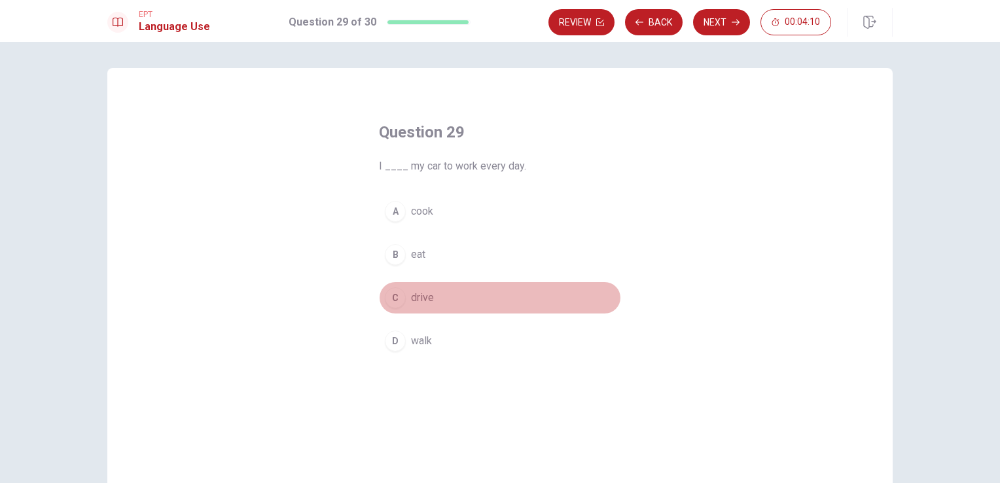
click at [420, 302] on span "drive" at bounding box center [422, 298] width 23 height 16
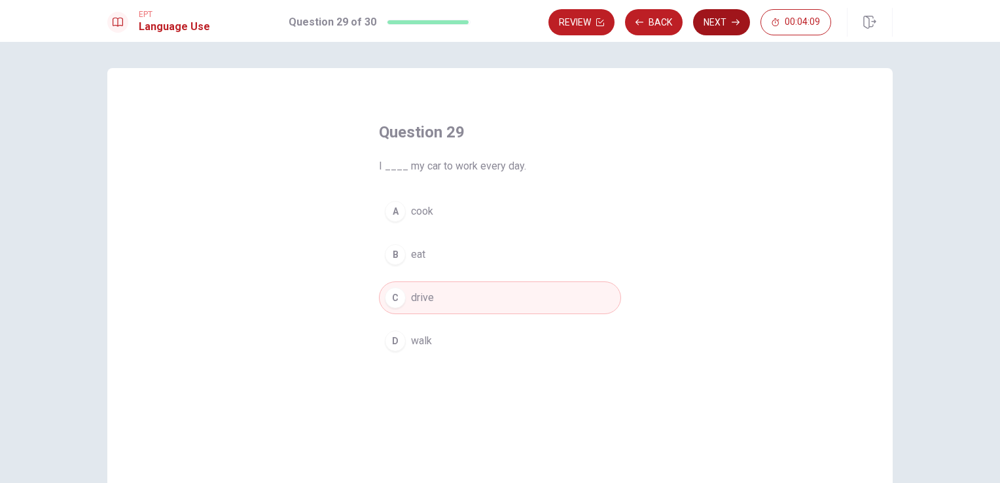
click at [720, 20] on button "Next" at bounding box center [721, 22] width 57 height 26
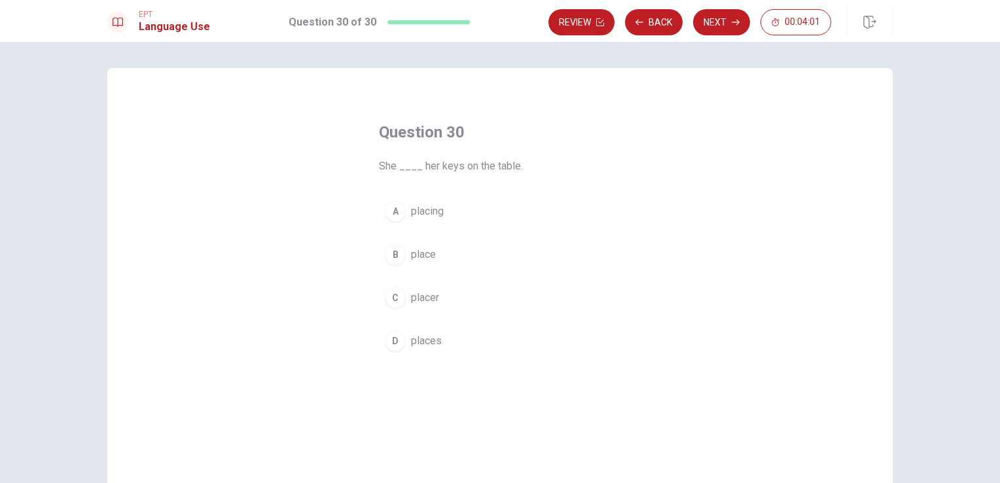
click at [426, 259] on span "place" at bounding box center [423, 255] width 25 height 16
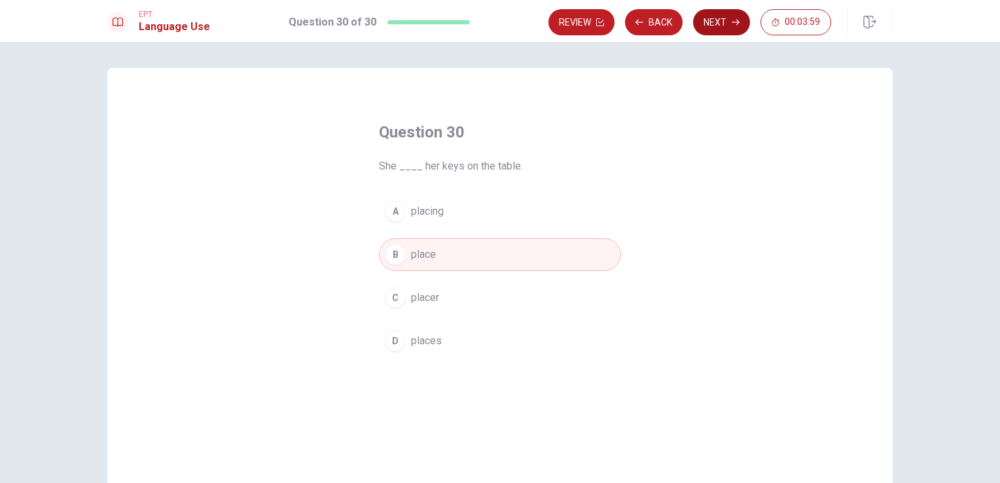
click at [718, 20] on button "Next" at bounding box center [721, 22] width 57 height 26
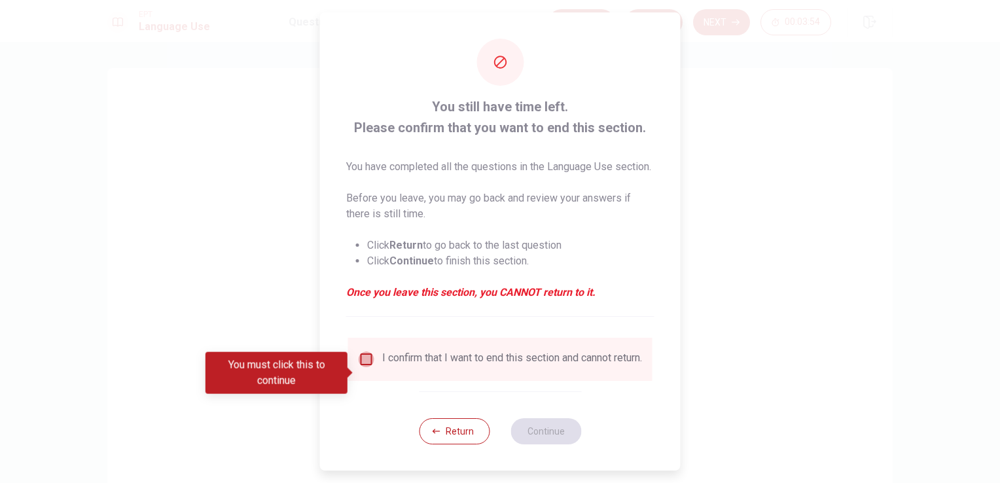
click at [360, 367] on input "You must click this to continue" at bounding box center [367, 360] width 16 height 16
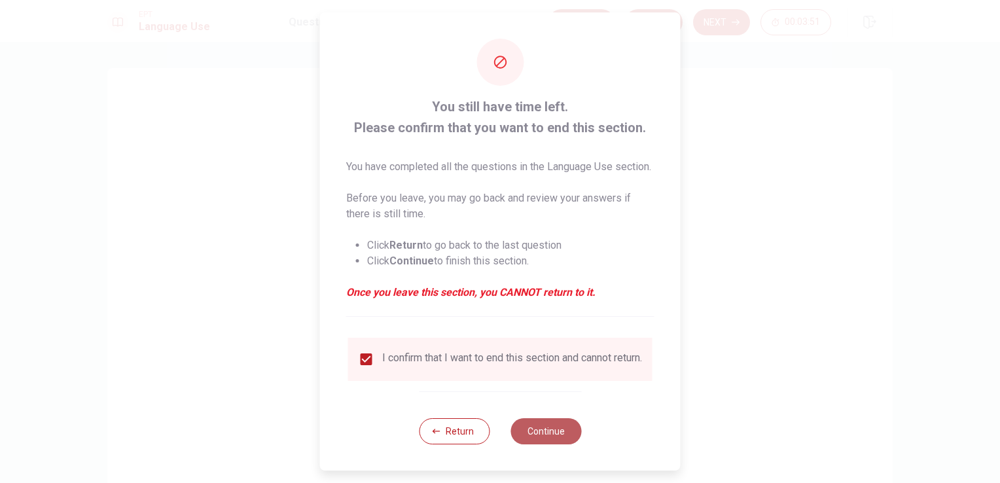
click at [542, 445] on button "Continue" at bounding box center [546, 431] width 71 height 26
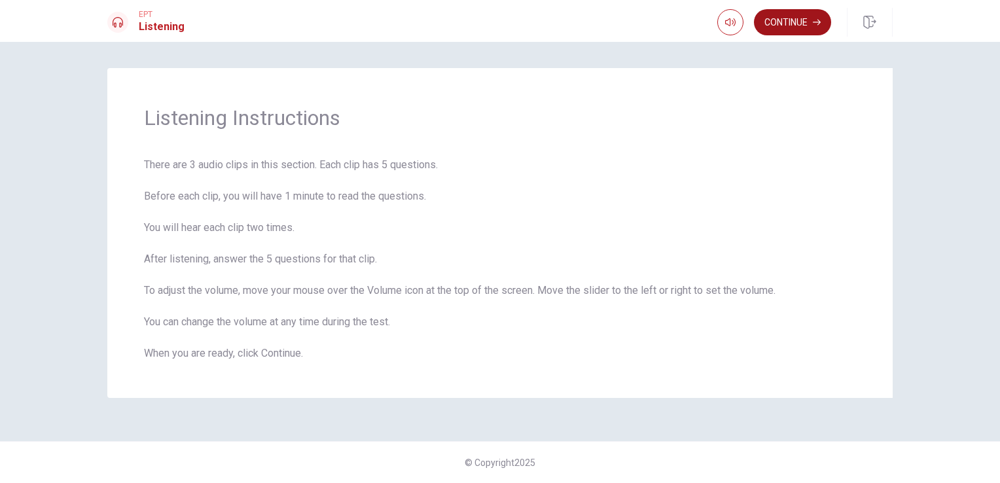
click at [784, 23] on button "Continue" at bounding box center [792, 22] width 77 height 26
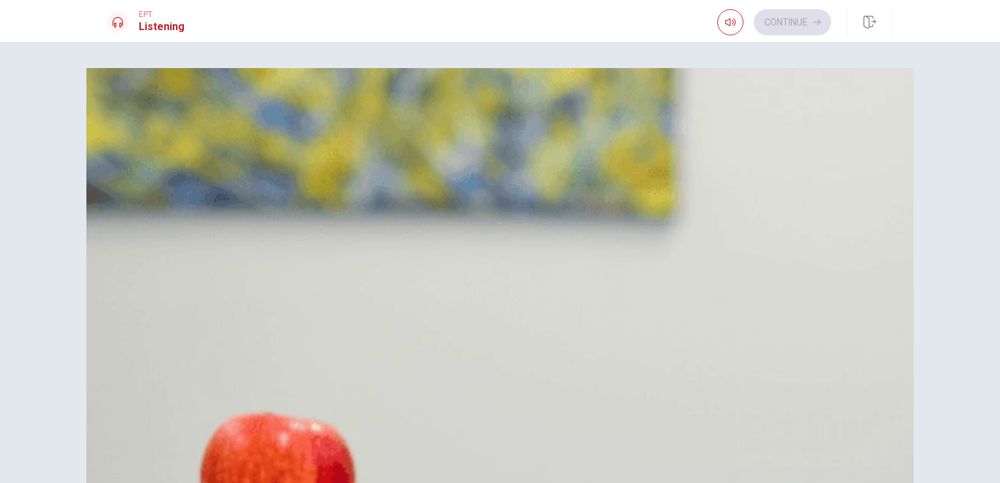
drag, startPoint x: 160, startPoint y: 187, endPoint x: 73, endPoint y: 180, distance: 86.7
click at [73, 180] on div "Question 1 How much is the total cost for the tickets? A $60 B $30 C $50 D $70 …" at bounding box center [500, 262] width 1000 height 441
click at [157, 156] on span "$30" at bounding box center [148, 149] width 18 height 16
click at [498, 119] on button "A $60" at bounding box center [500, 116] width 786 height 33
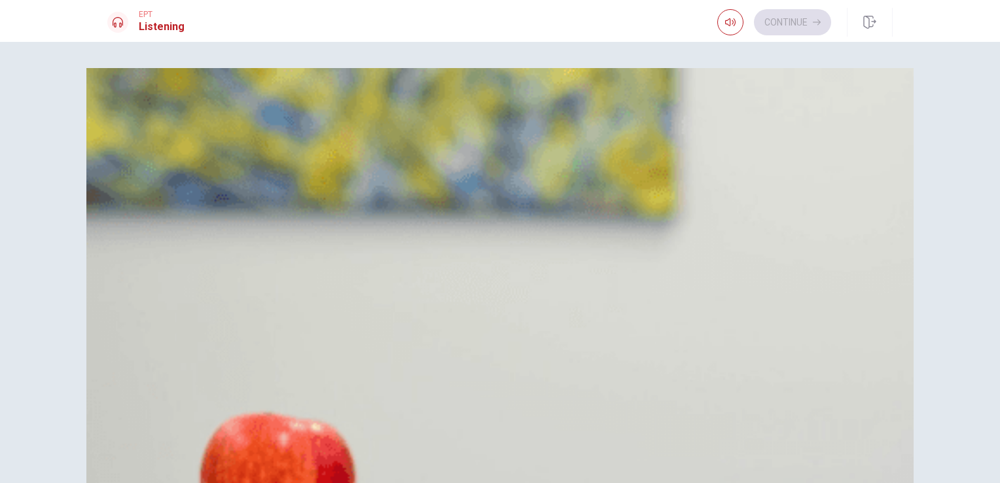
scroll to position [277, 0]
click at [184, 341] on span "Reserved" at bounding box center [161, 344] width 45 height 16
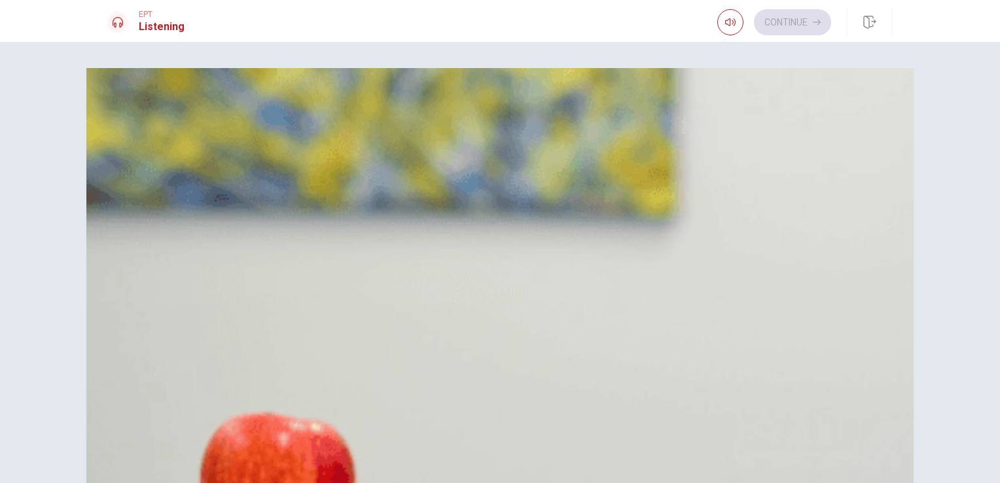
drag, startPoint x: 836, startPoint y: 418, endPoint x: 838, endPoint y: 445, distance: 27.6
drag, startPoint x: 244, startPoint y: 189, endPoint x: 189, endPoint y: 191, distance: 55.7
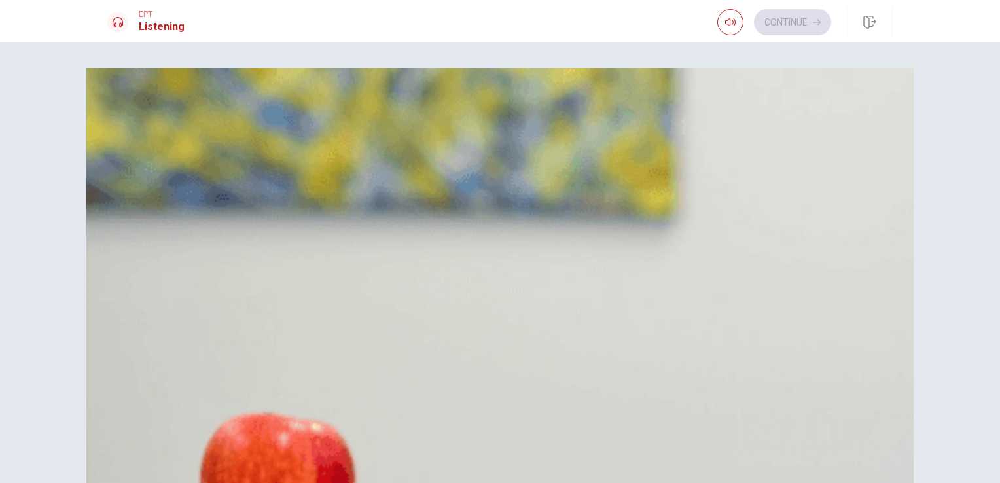
click at [780, 18] on button "Continue" at bounding box center [792, 22] width 77 height 26
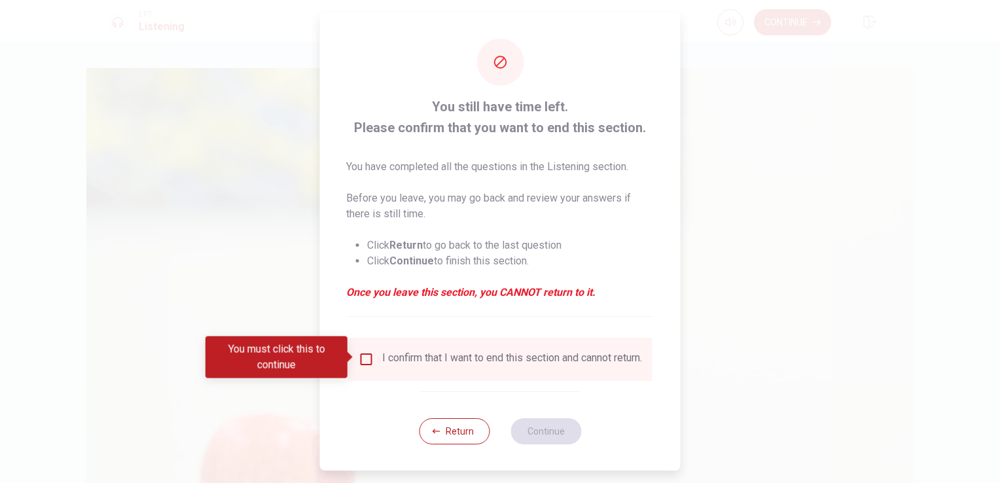
click at [478, 367] on div "I confirm that I want to end this section and cannot return." at bounding box center [512, 360] width 260 height 16
click at [361, 355] on input "You must click this to continue" at bounding box center [367, 360] width 16 height 16
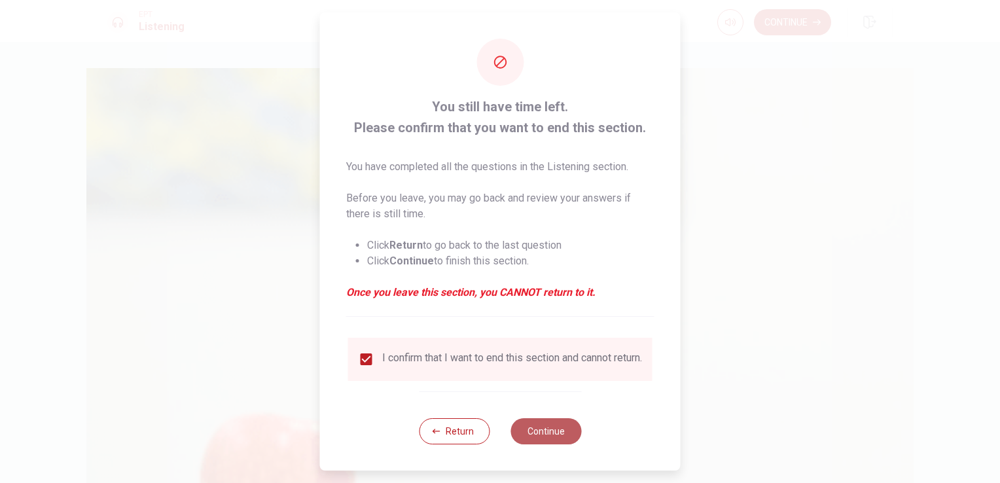
click at [543, 435] on button "Continue" at bounding box center [546, 431] width 71 height 26
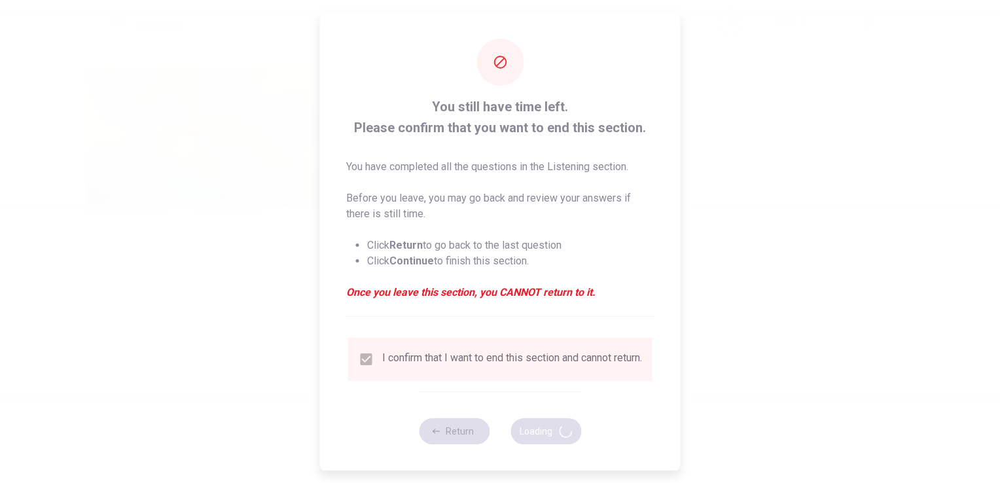
type input "57"
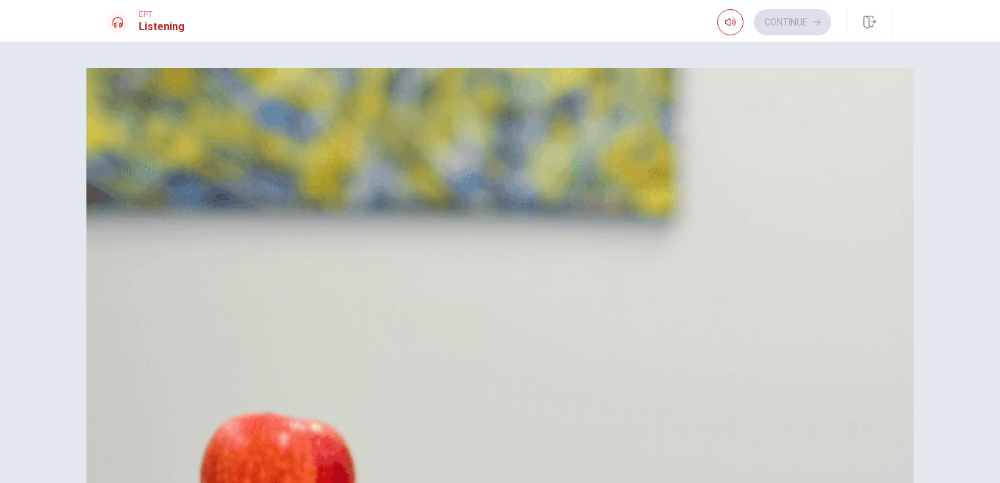
scroll to position [0, 0]
click at [175, 124] on span "Grateful" at bounding box center [157, 116] width 36 height 16
click at [186, 303] on span "His phone" at bounding box center [162, 311] width 46 height 16
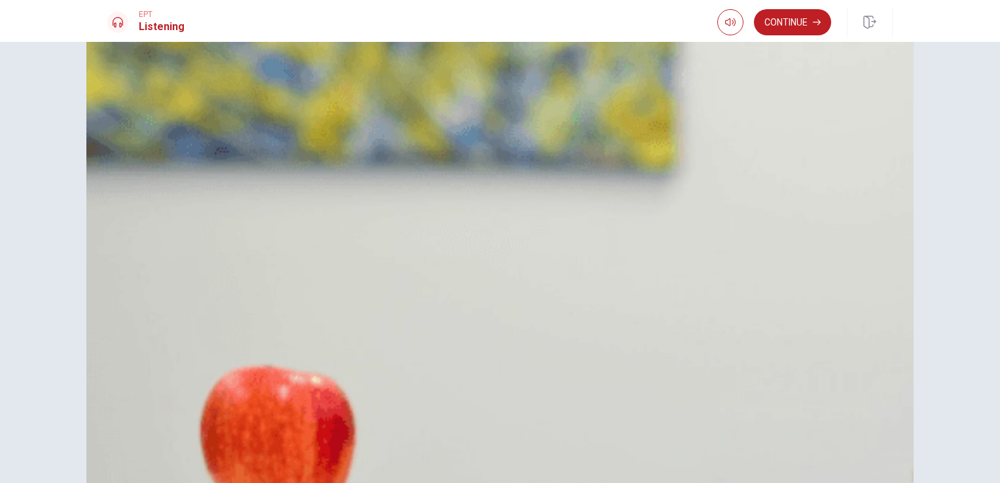
scroll to position [0, 0]
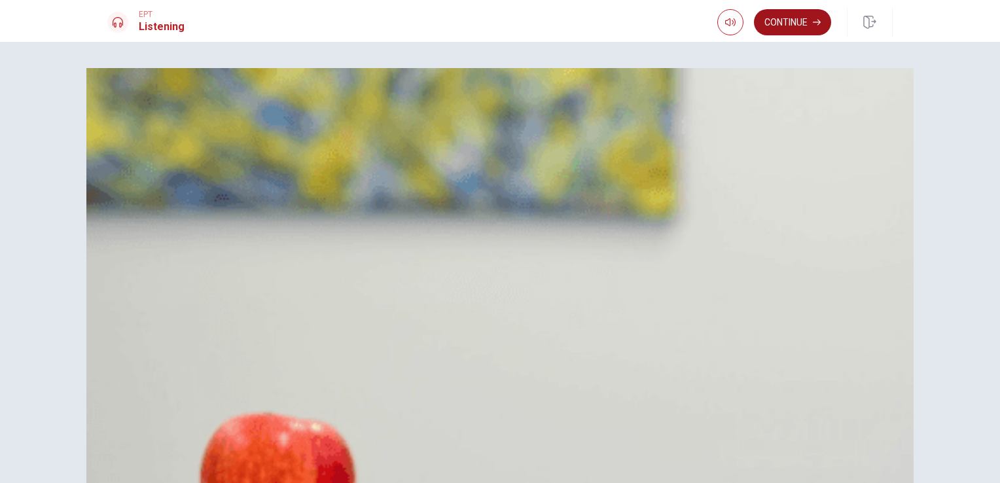
click at [789, 20] on button "Continue" at bounding box center [792, 22] width 77 height 26
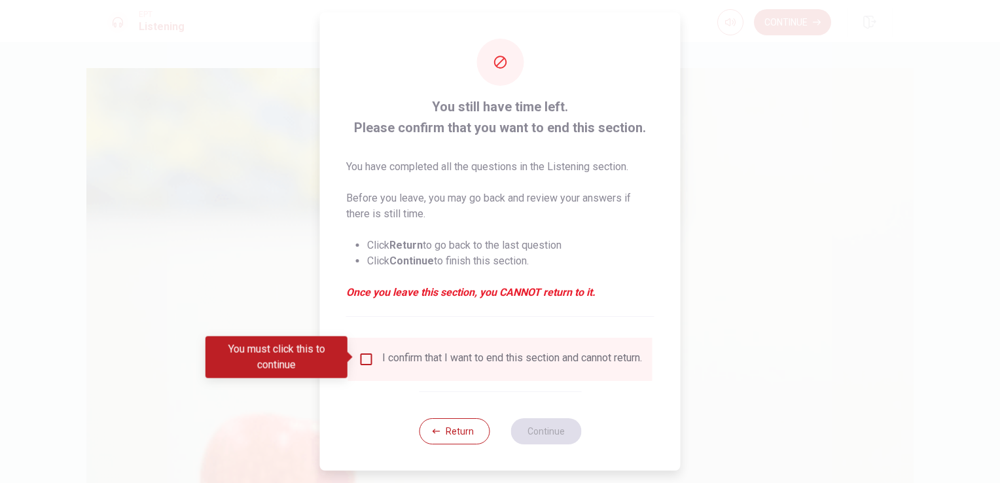
click at [467, 367] on div "I confirm that I want to end this section and cannot return." at bounding box center [512, 360] width 260 height 16
click at [359, 357] on input "You must click this to continue" at bounding box center [367, 360] width 16 height 16
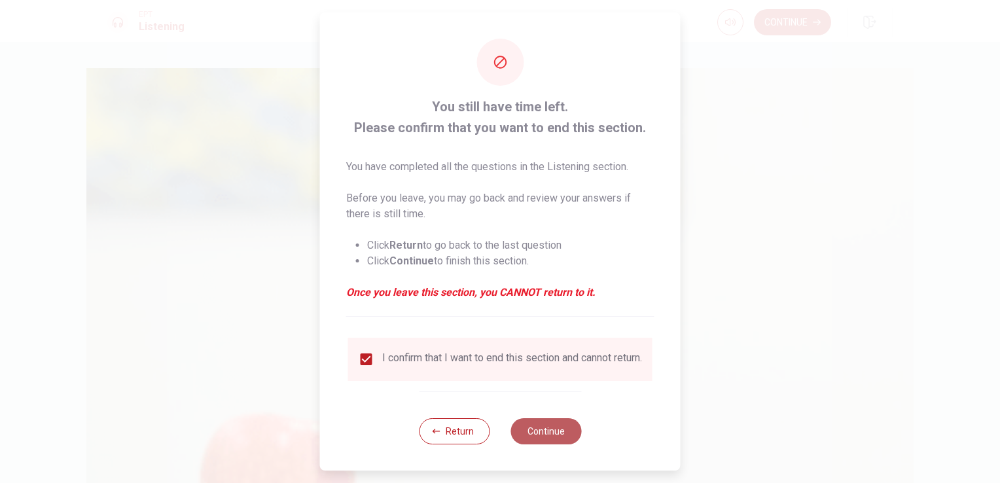
click at [555, 439] on button "Continue" at bounding box center [546, 431] width 71 height 26
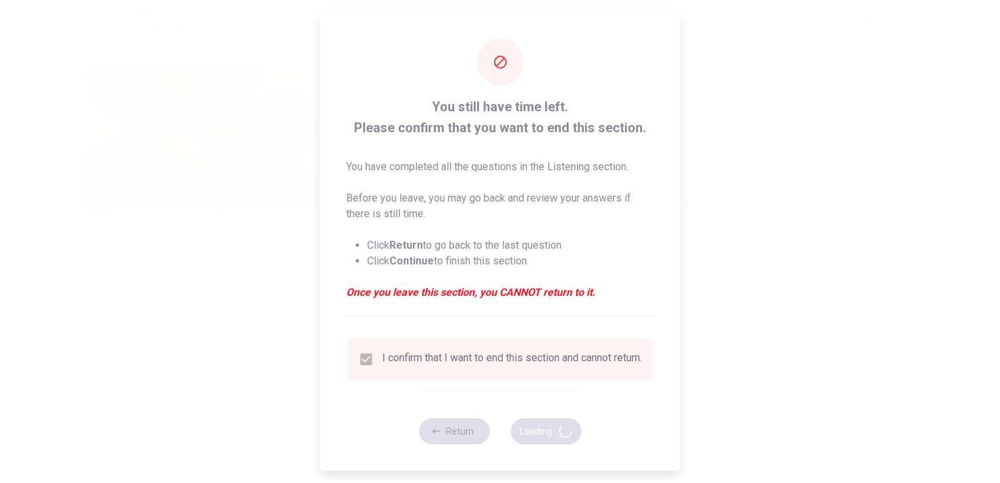
type input "55"
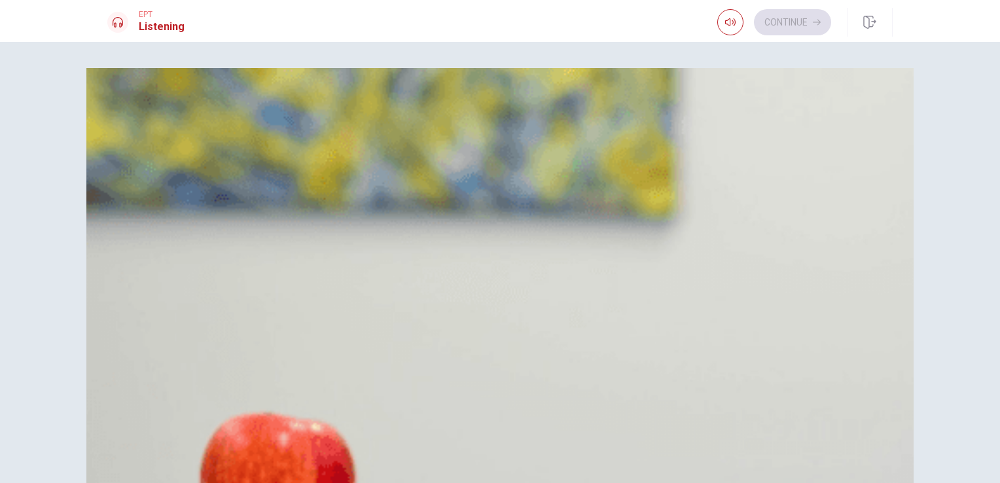
scroll to position [664, 0]
click at [541, 424] on button "A Over the summer" at bounding box center [500, 440] width 786 height 33
click at [543, 457] on button "B Next month" at bounding box center [500, 473] width 786 height 33
click at [550, 424] on button "A Over the summer" at bounding box center [500, 440] width 786 height 33
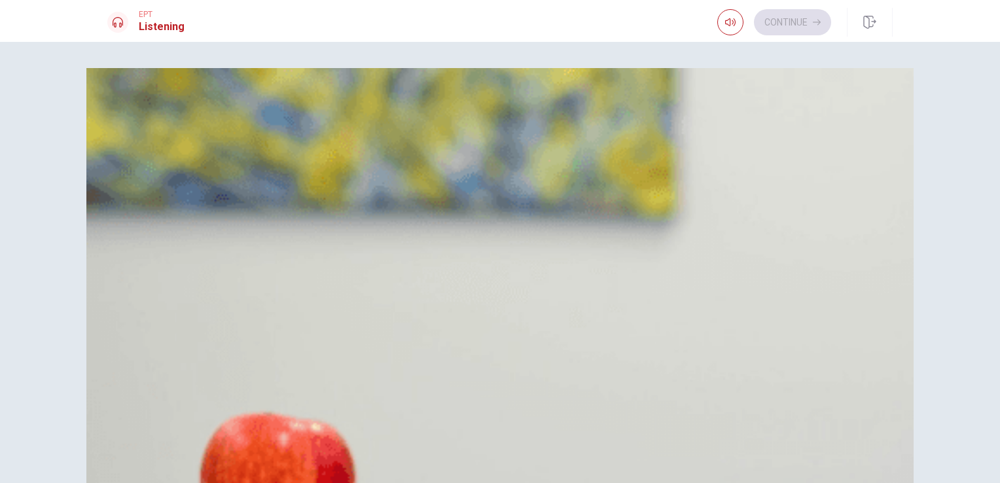
scroll to position [284, 0]
click at [188, 384] on span "Downtown" at bounding box center [163, 377] width 48 height 16
click at [248, 156] on span "Book tickets in advance" at bounding box center [193, 149] width 109 height 16
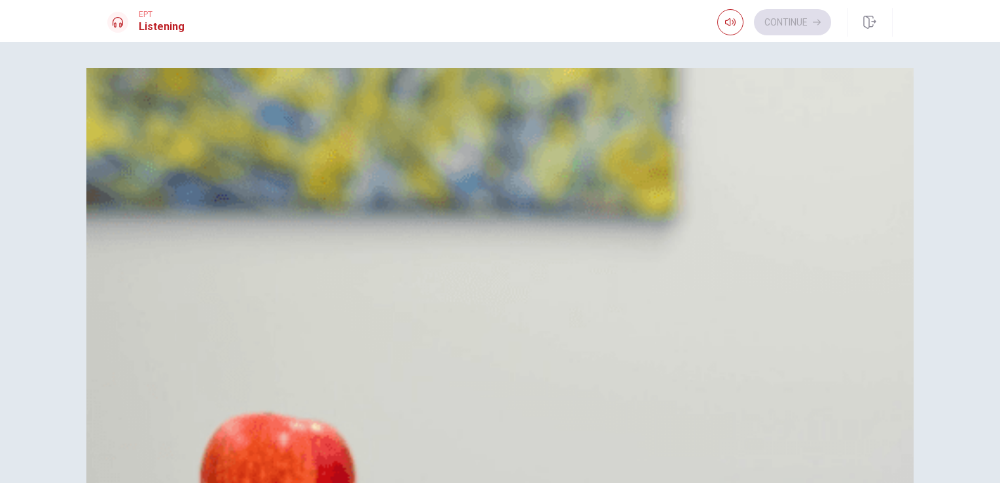
click at [893, 331] on div "Question 11 What does the woman suggest they do before attending? A Arrive earl…" at bounding box center [499, 489] width 827 height 843
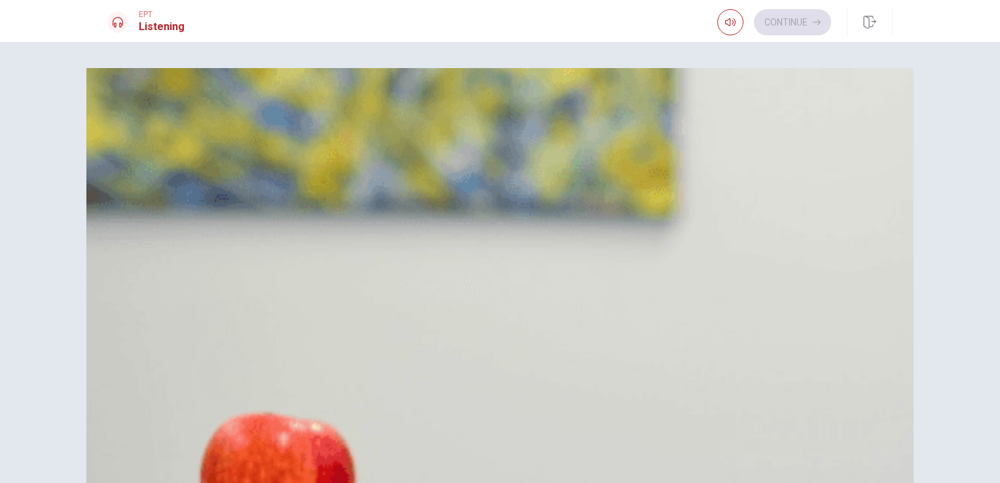
click at [790, 18] on button "Continue" at bounding box center [792, 22] width 77 height 26
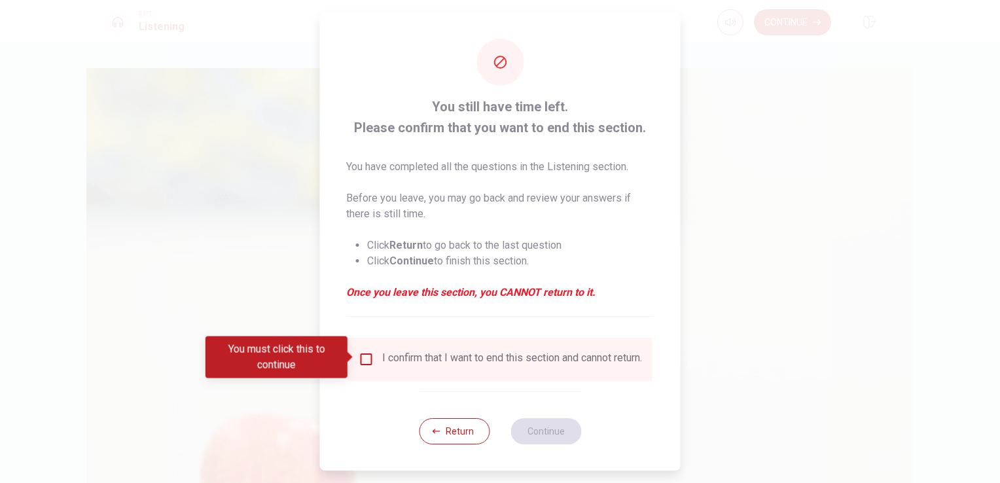
click at [462, 363] on div "I confirm that I want to end this section and cannot return." at bounding box center [512, 360] width 260 height 16
click at [373, 360] on div "I confirm that I want to end this section and cannot return." at bounding box center [500, 360] width 283 height 16
click at [365, 359] on input "You must click this to continue" at bounding box center [367, 360] width 16 height 16
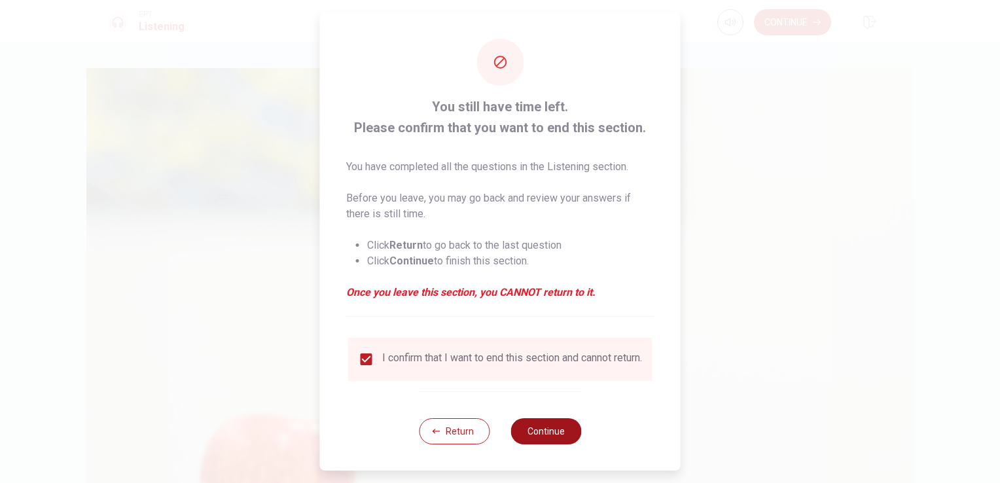
click at [545, 443] on button "Continue" at bounding box center [546, 431] width 71 height 26
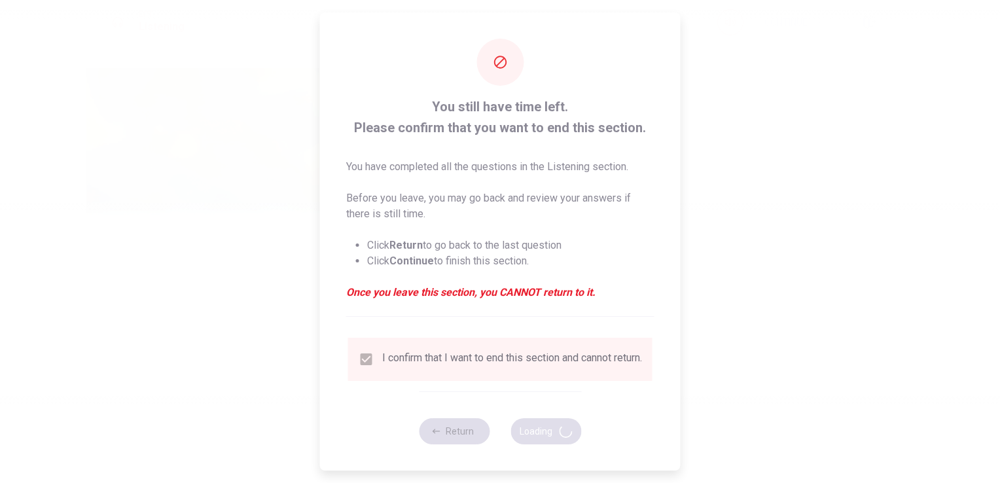
type input "52"
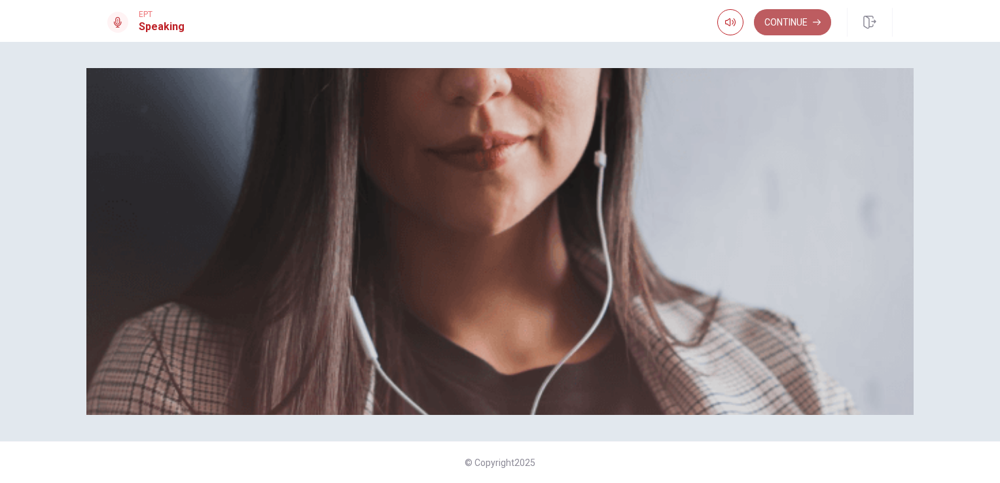
click at [785, 30] on button "Continue" at bounding box center [792, 22] width 77 height 26
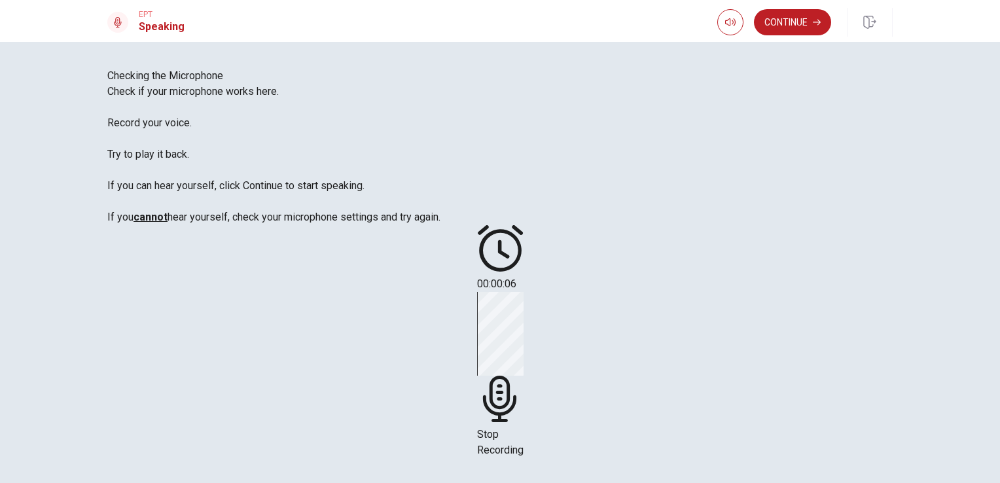
scroll to position [71, 0]
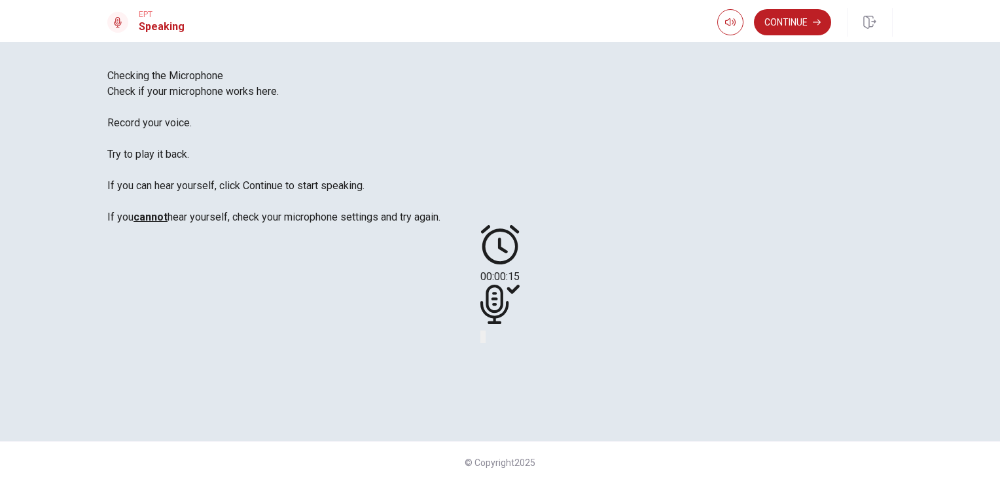
click at [486, 343] on button "Play Audio" at bounding box center [484, 337] width 3 height 12
click at [791, 27] on button "Continue" at bounding box center [792, 22] width 77 height 26
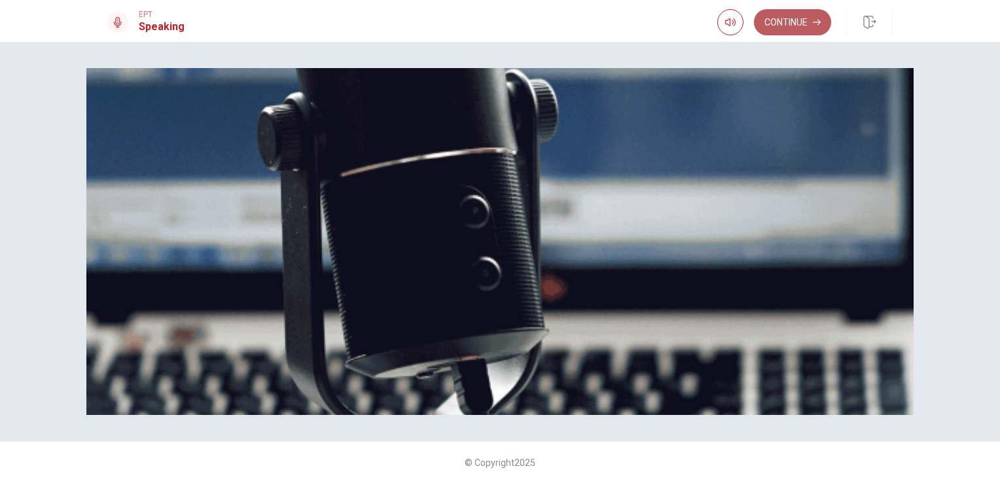
click at [791, 27] on button "Continue" at bounding box center [792, 22] width 77 height 26
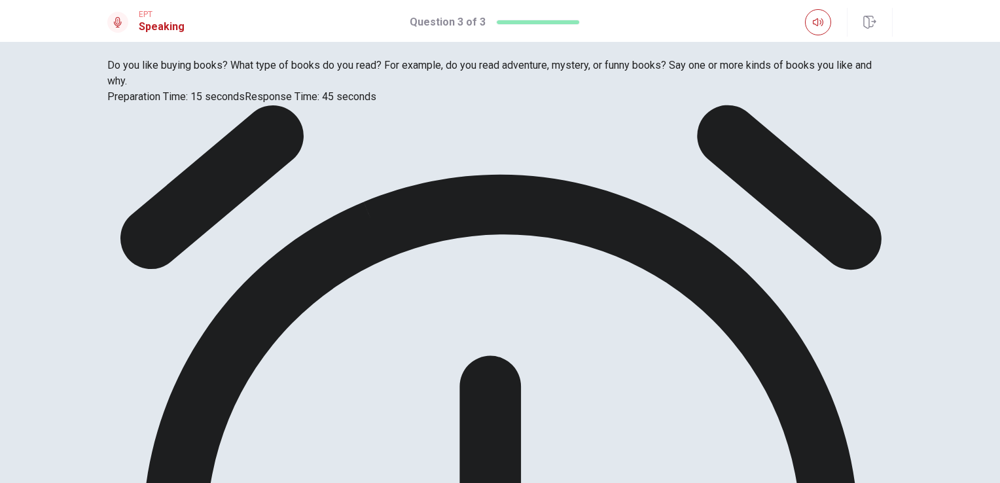
scroll to position [0, 0]
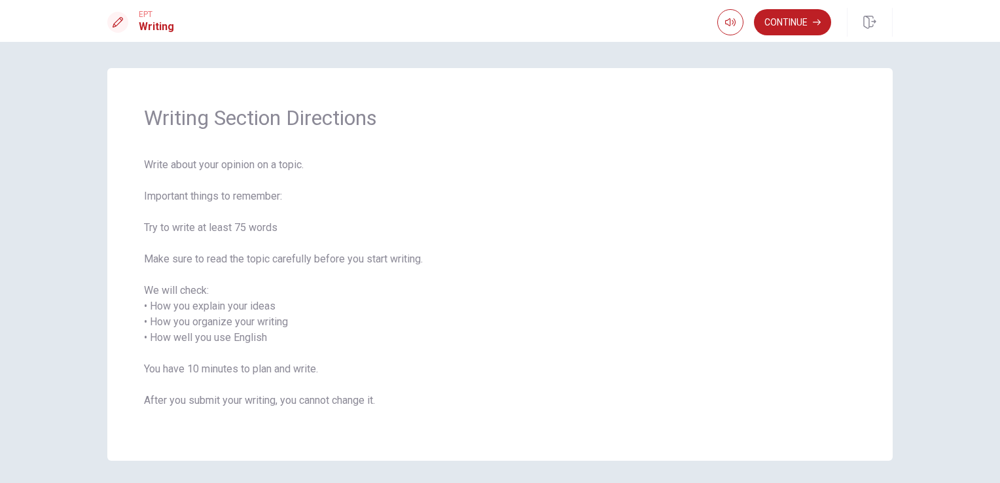
drag, startPoint x: 140, startPoint y: 160, endPoint x: 214, endPoint y: 194, distance: 81.2
click at [214, 194] on span "Write about your opinion on a topic. Important things to remember: Try to write…" at bounding box center [500, 290] width 712 height 267
drag, startPoint x: 144, startPoint y: 164, endPoint x: 250, endPoint y: 227, distance: 122.9
click at [250, 227] on span "Write about your opinion on a topic. Important things to remember: Try to write…" at bounding box center [500, 290] width 712 height 267
click at [788, 12] on button "Continue" at bounding box center [792, 22] width 77 height 26
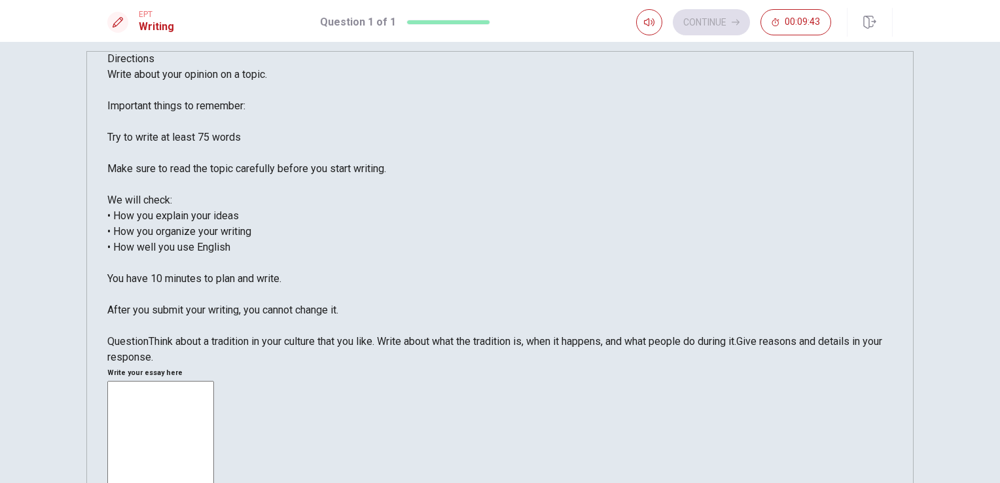
scroll to position [21, 0]
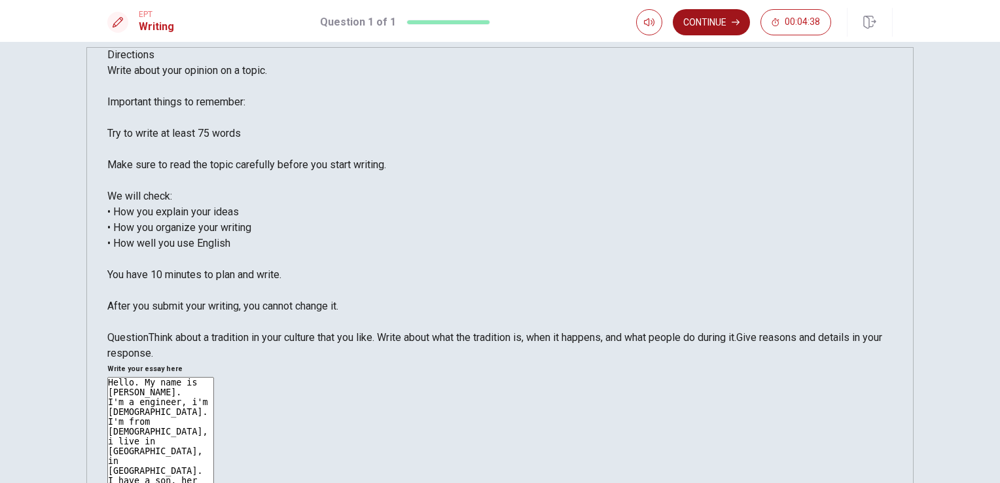
type textarea "Hello. My name is [PERSON_NAME]. I'm a engineer, i'm [DEMOGRAPHIC_DATA]. I'm fr…"
click at [726, 22] on button "Continue" at bounding box center [711, 22] width 77 height 26
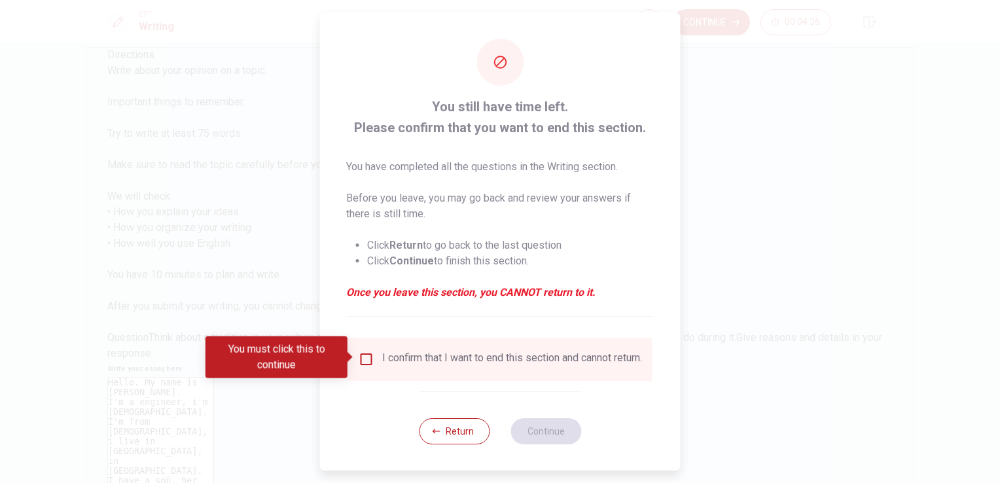
click at [374, 367] on div "I confirm that I want to end this section and cannot return." at bounding box center [500, 360] width 283 height 16
click at [368, 359] on input "You must click this to continue" at bounding box center [367, 360] width 16 height 16
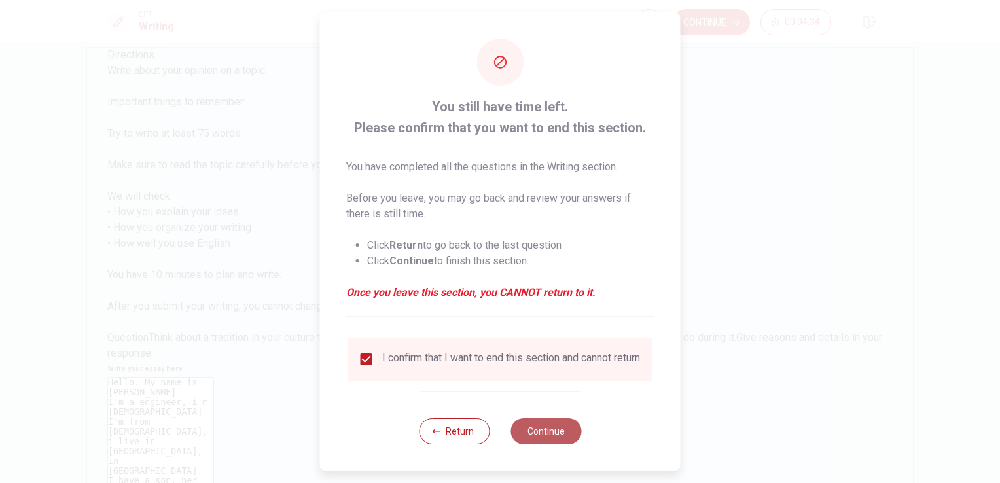
click at [535, 440] on button "Continue" at bounding box center [546, 431] width 71 height 26
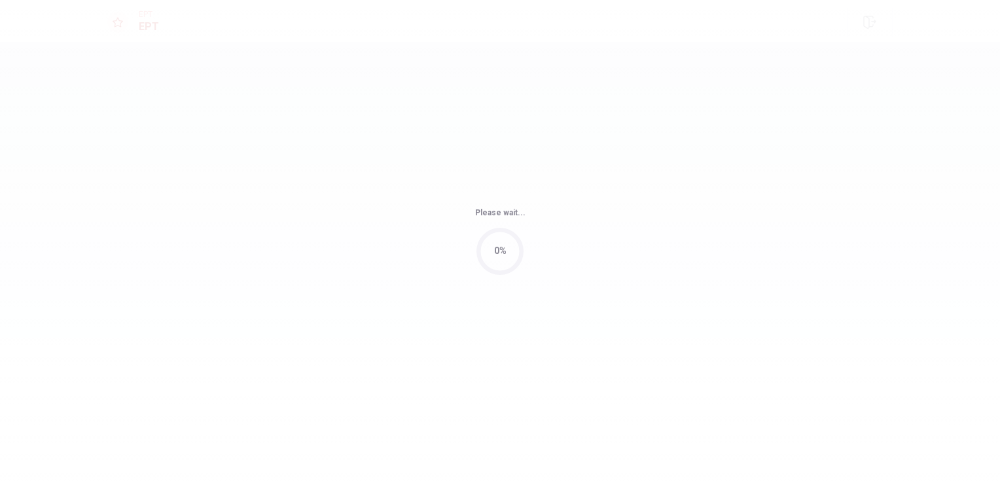
scroll to position [0, 0]
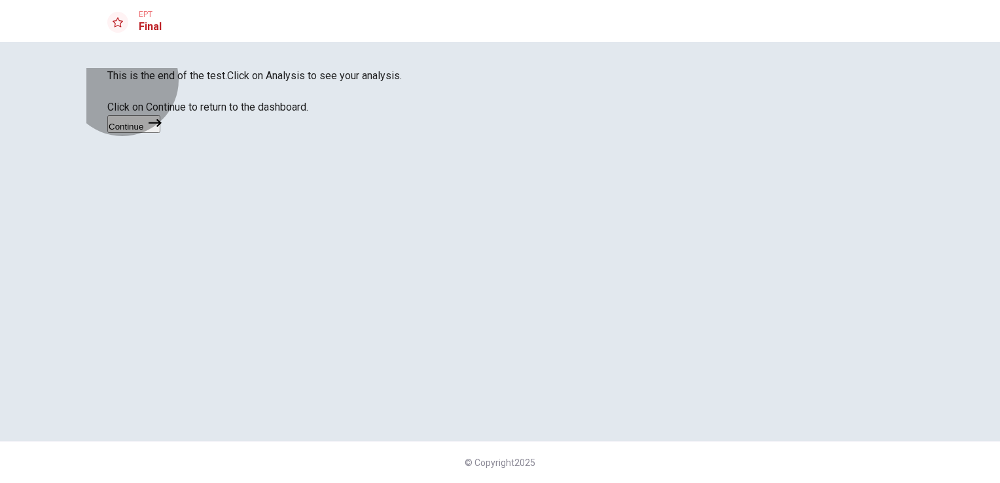
click at [160, 133] on button "Continue" at bounding box center [133, 124] width 53 height 18
